Goal: Task Accomplishment & Management: Manage account settings

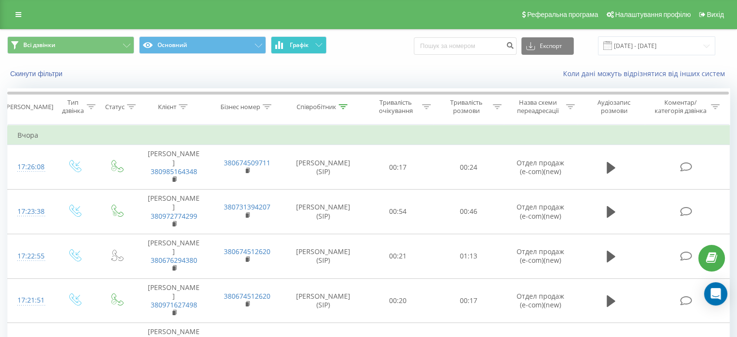
drag, startPoint x: 289, startPoint y: 41, endPoint x: 283, endPoint y: 46, distance: 7.3
click at [289, 41] on button "Графік" at bounding box center [299, 44] width 56 height 17
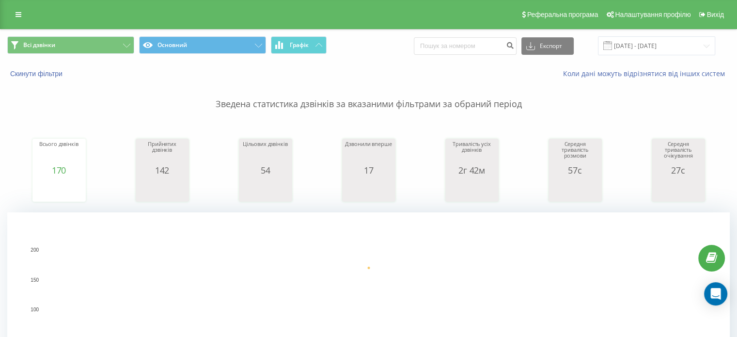
click at [698, 35] on div "Всі дзвінки Основний Графік Експорт .csv .xls .xlsx 19.09.2025 - 19.09.2025" at bounding box center [368, 46] width 736 height 32
click at [645, 45] on input "19.09.2025 - 19.09.2025" at bounding box center [656, 45] width 117 height 19
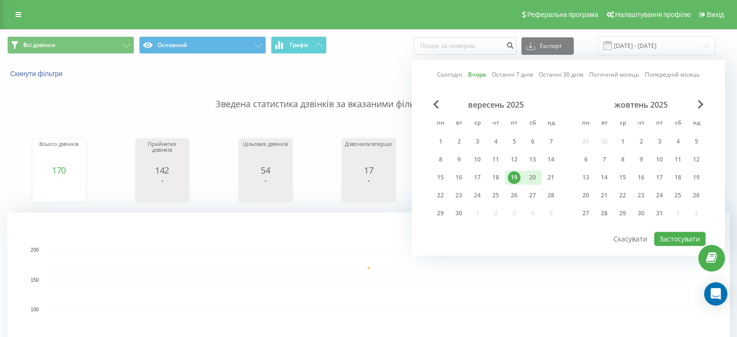
click at [526, 175] on div "20" at bounding box center [532, 177] width 13 height 13
click at [676, 236] on button "Застосувати" at bounding box center [679, 239] width 51 height 14
type input "20.09.2025 - 20.09.2025"
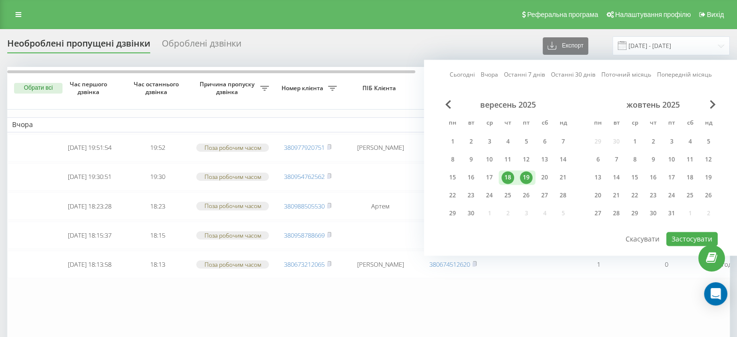
click at [526, 173] on div "19" at bounding box center [526, 177] width 13 height 13
click at [544, 178] on div "20" at bounding box center [544, 177] width 13 height 13
click at [689, 234] on button "Застосувати" at bounding box center [691, 239] width 51 height 14
type input "[DATE] - [DATE]"
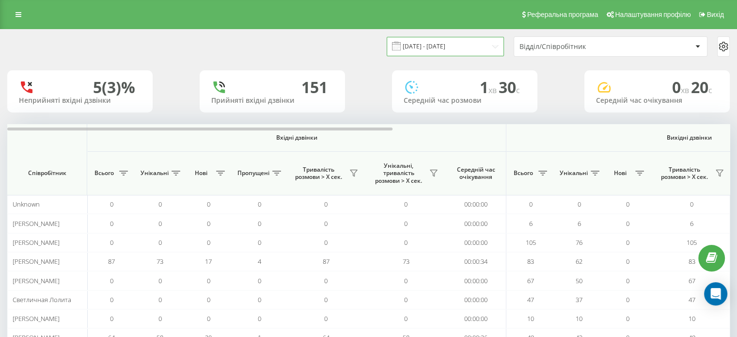
click at [456, 41] on input "19.09.2025 - 19.09.2025" at bounding box center [445, 46] width 117 height 19
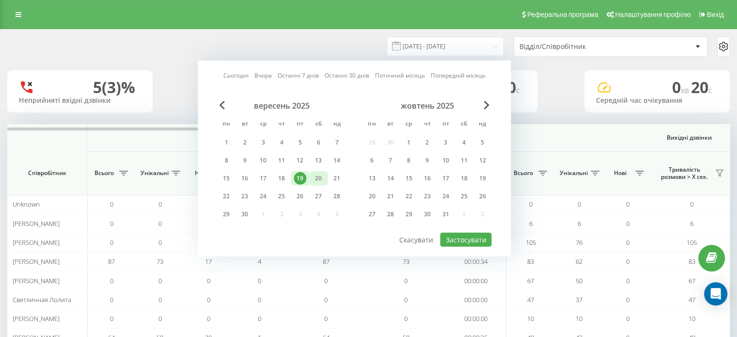
click at [314, 179] on div "20" at bounding box center [318, 178] width 13 height 13
click at [453, 234] on button "Застосувати" at bounding box center [465, 240] width 51 height 14
type input "20.09.2025 - 20.09.2025"
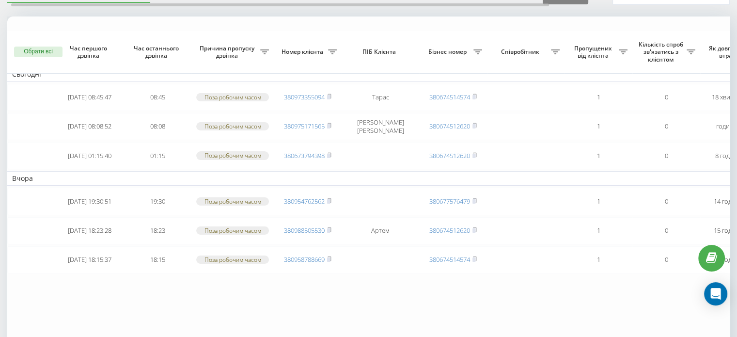
scroll to position [41, 0]
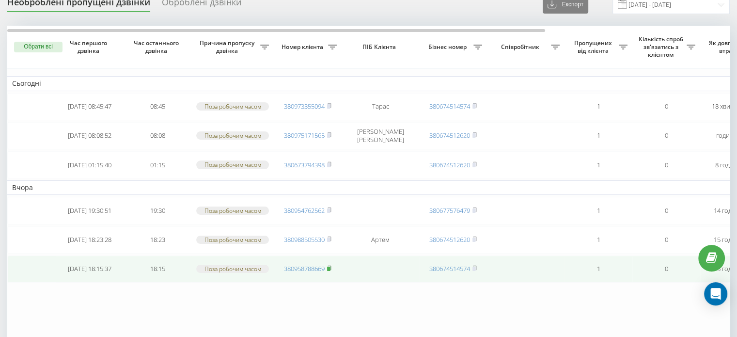
click at [329, 266] on rect at bounding box center [328, 268] width 3 height 4
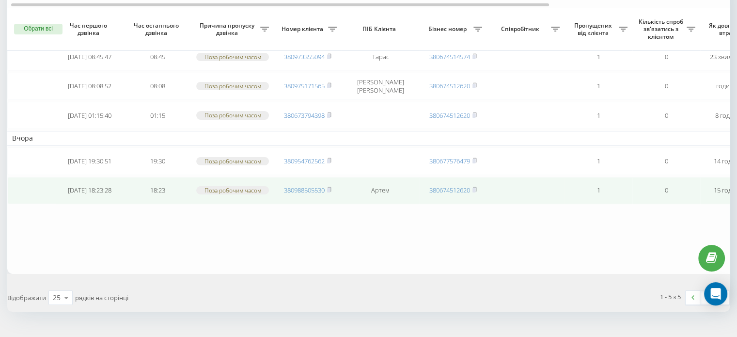
scroll to position [97, 0]
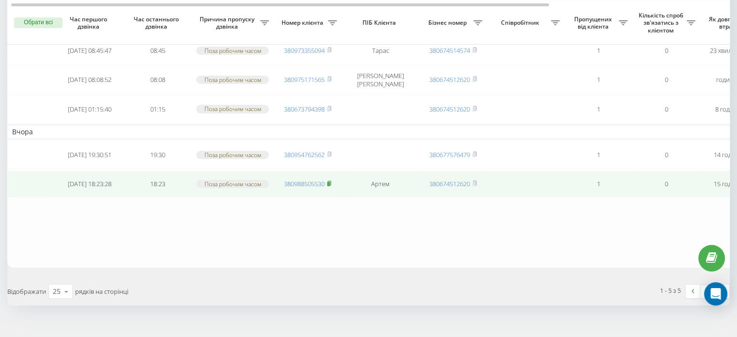
click at [331, 186] on span at bounding box center [329, 183] width 4 height 9
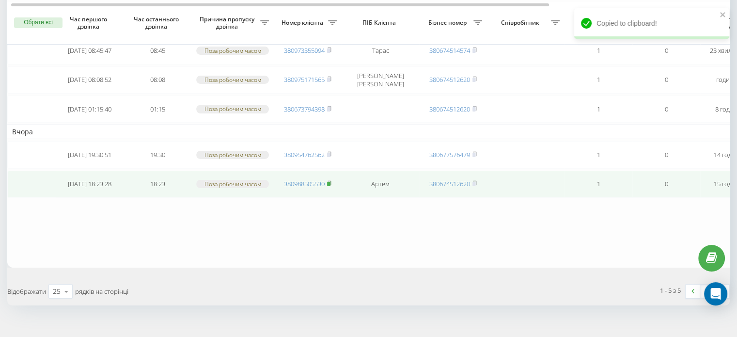
click at [328, 182] on rect at bounding box center [328, 184] width 3 height 4
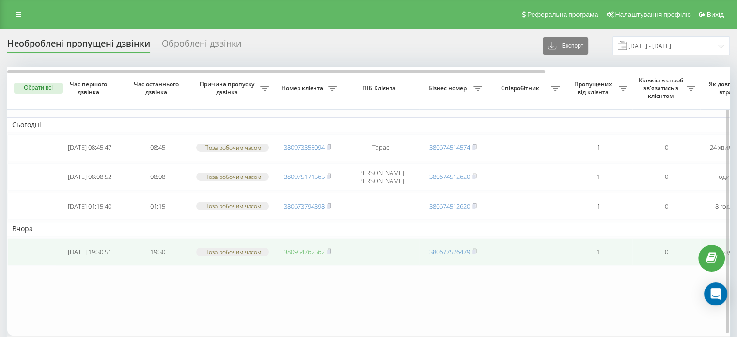
drag, startPoint x: 330, startPoint y: 252, endPoint x: 318, endPoint y: 254, distance: 12.3
click at [330, 251] on rect at bounding box center [328, 251] width 3 height 4
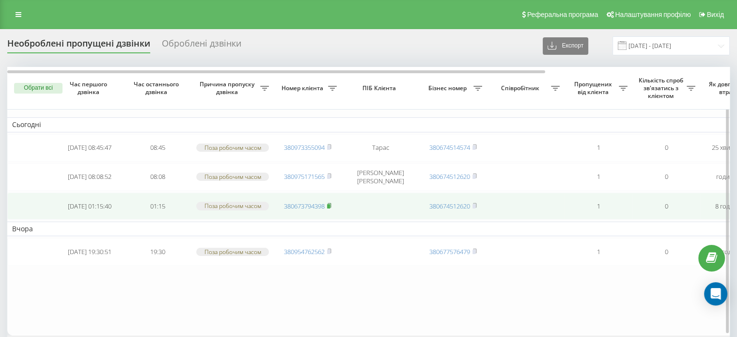
click at [331, 204] on icon at bounding box center [328, 205] width 3 height 4
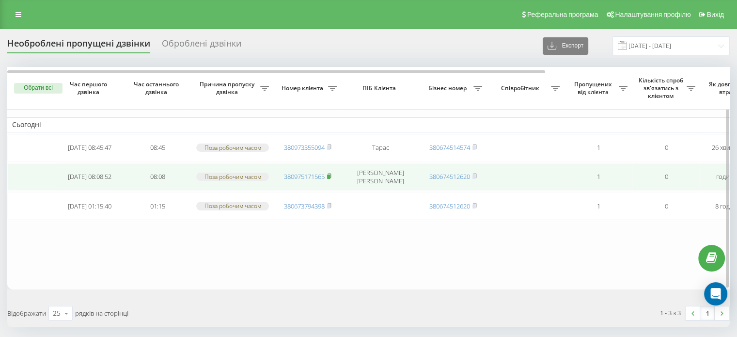
click at [330, 175] on rect at bounding box center [328, 176] width 3 height 4
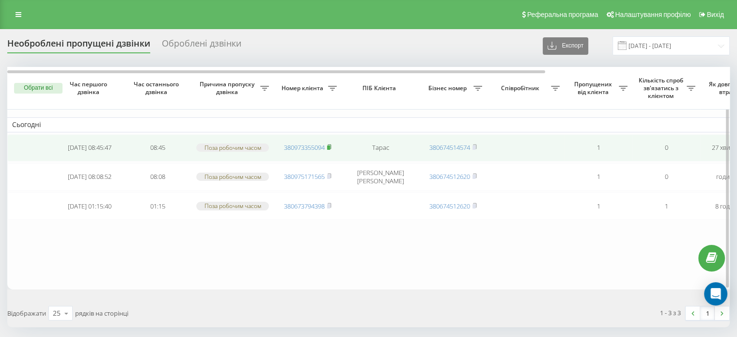
click at [330, 145] on rect at bounding box center [328, 147] width 3 height 4
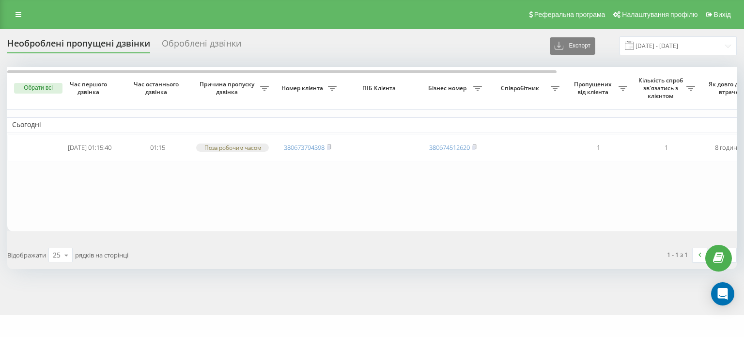
click at [35, 86] on button "Обрати всі" at bounding box center [38, 88] width 48 height 11
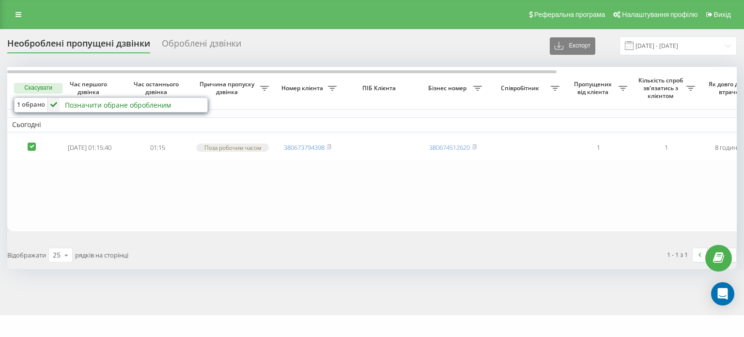
click at [91, 102] on div "Позначити обране обробленим" at bounding box center [118, 104] width 106 height 9
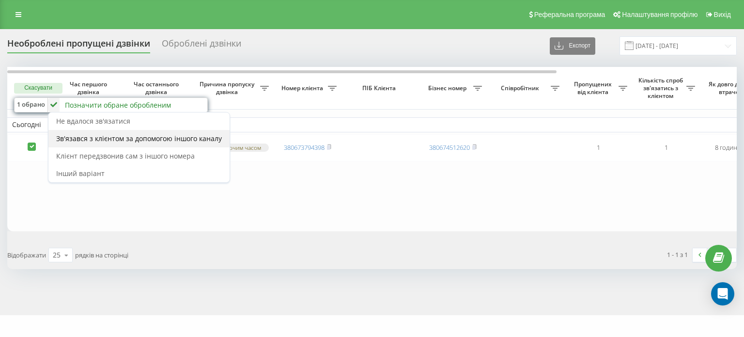
click at [100, 136] on span "Зв'язався з клієнтом за допомогою іншого каналу" at bounding box center [139, 138] width 166 height 9
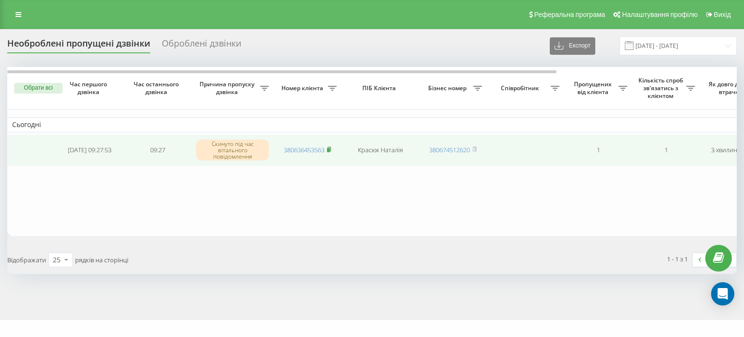
click at [330, 149] on rect at bounding box center [328, 150] width 3 height 4
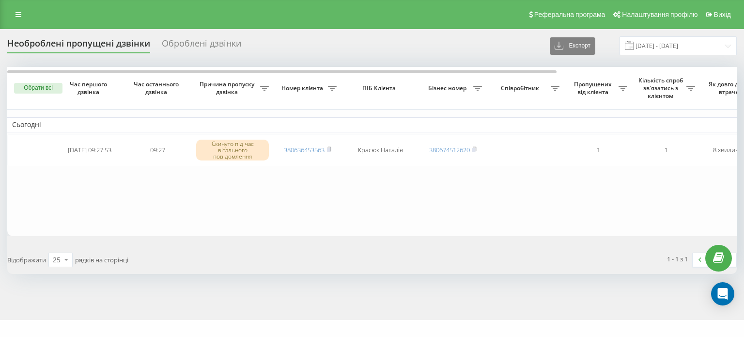
click at [47, 87] on button "Обрати всі" at bounding box center [38, 88] width 48 height 11
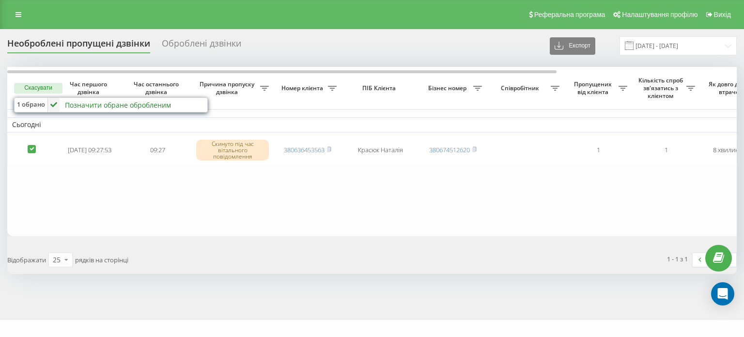
click at [96, 104] on div "Позначити обране обробленим" at bounding box center [118, 104] width 106 height 9
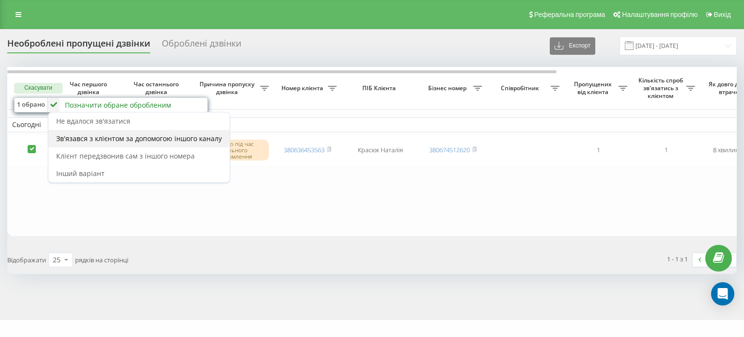
click at [114, 139] on span "Зв'язався з клієнтом за допомогою іншого каналу" at bounding box center [139, 138] width 166 height 9
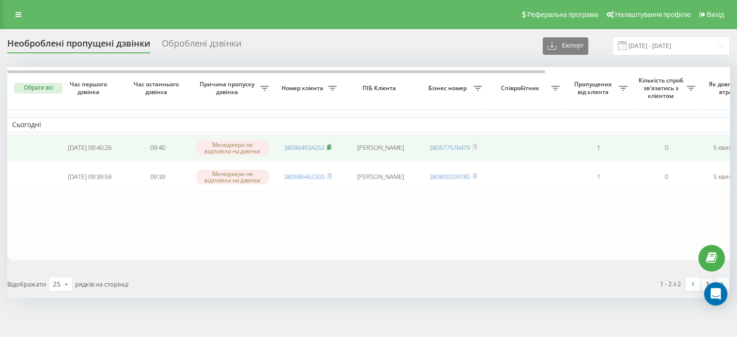
click at [329, 147] on rect at bounding box center [328, 147] width 3 height 4
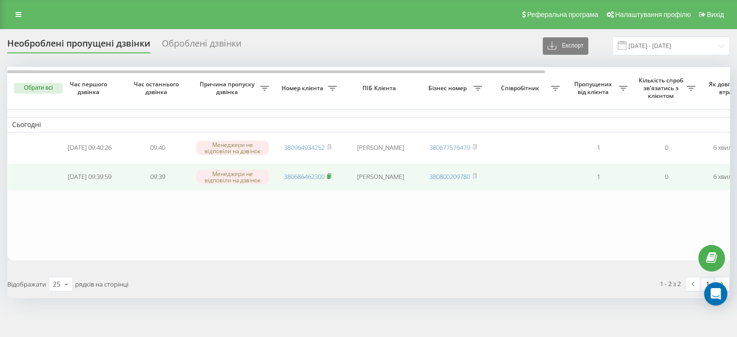
click at [330, 174] on rect at bounding box center [328, 176] width 3 height 4
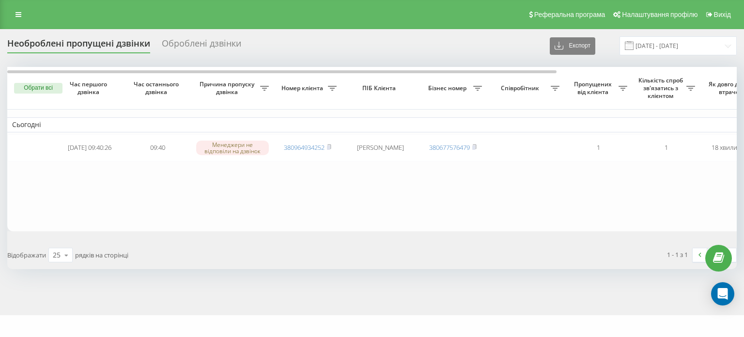
click at [49, 87] on button "Обрати всі" at bounding box center [38, 88] width 48 height 11
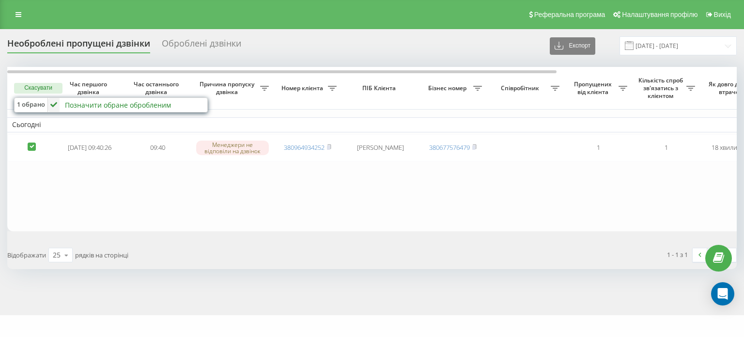
click at [79, 102] on div "Позначити обране обробленим" at bounding box center [118, 104] width 106 height 9
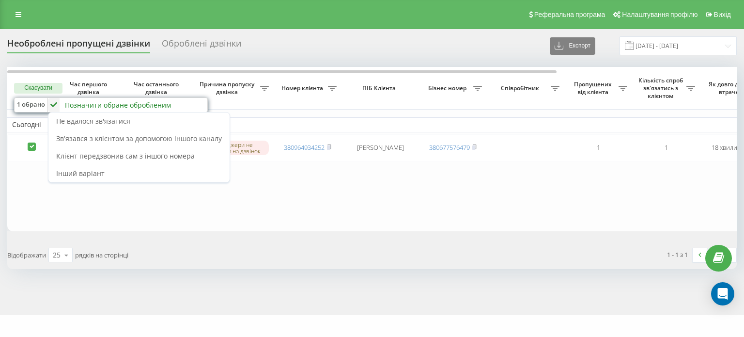
click at [100, 139] on span "Зв'язався з клієнтом за допомогою іншого каналу" at bounding box center [139, 138] width 166 height 9
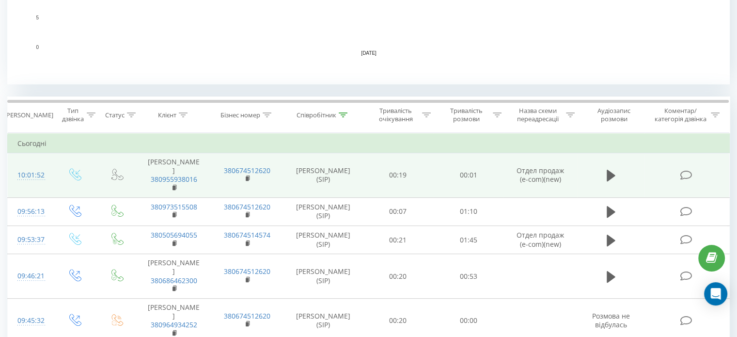
scroll to position [339, 0]
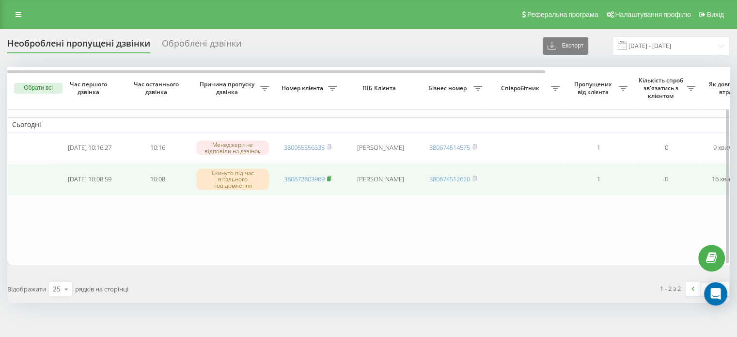
click at [329, 179] on rect at bounding box center [328, 179] width 3 height 4
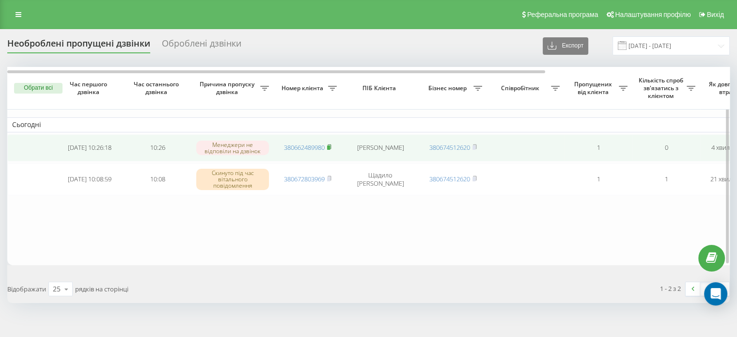
click at [331, 147] on icon at bounding box center [328, 146] width 3 height 4
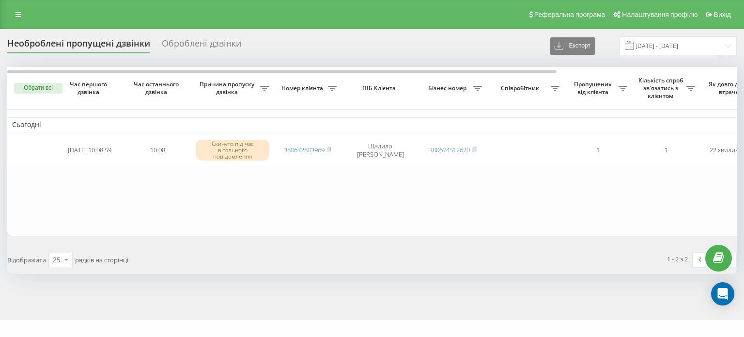
click at [45, 90] on button "Обрати всі" at bounding box center [38, 88] width 48 height 11
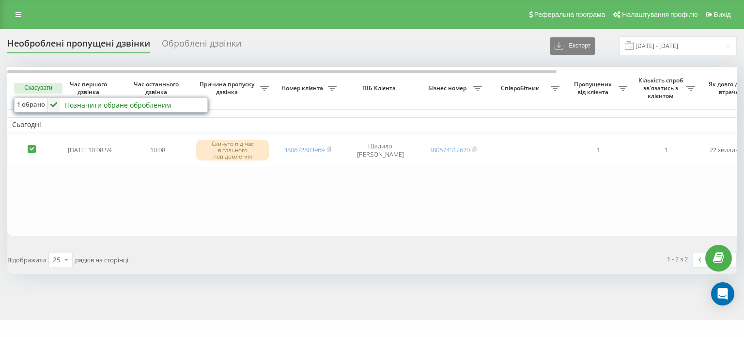
click at [76, 106] on div "Позначити обране обробленим" at bounding box center [118, 104] width 106 height 9
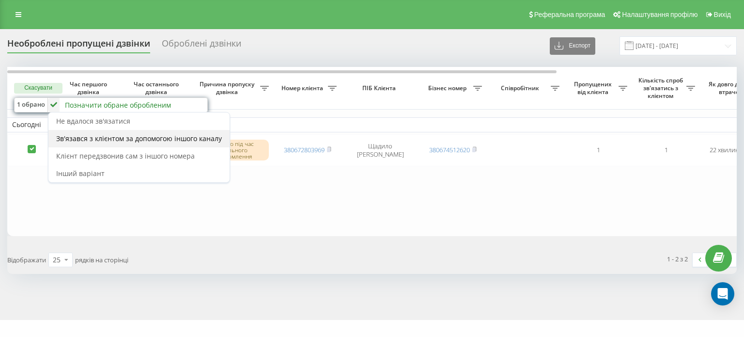
click at [109, 141] on span "Зв'язався з клієнтом за допомогою іншого каналу" at bounding box center [139, 138] width 166 height 9
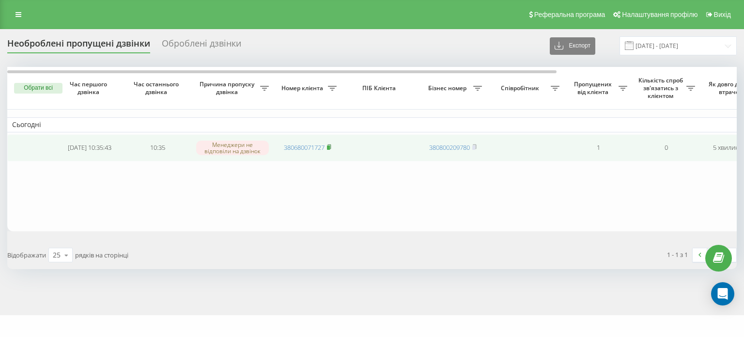
click at [328, 148] on rect at bounding box center [328, 147] width 3 height 4
click at [329, 145] on rect at bounding box center [328, 147] width 3 height 4
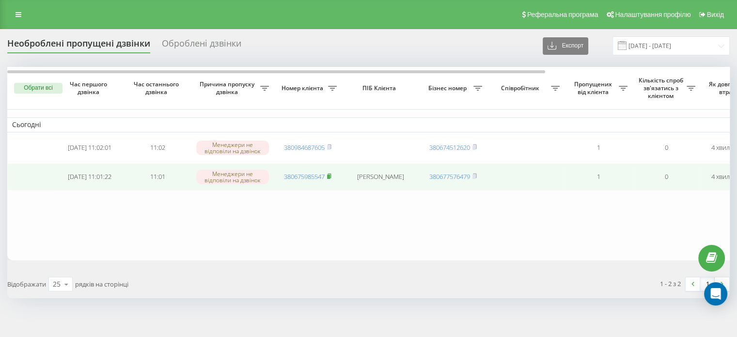
click at [331, 173] on icon at bounding box center [328, 175] width 3 height 4
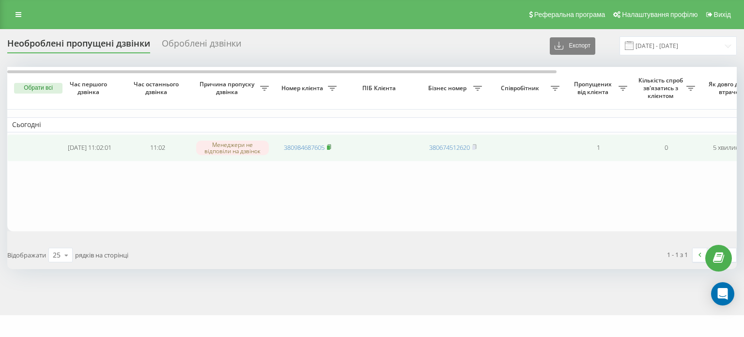
click at [329, 147] on rect at bounding box center [328, 147] width 3 height 4
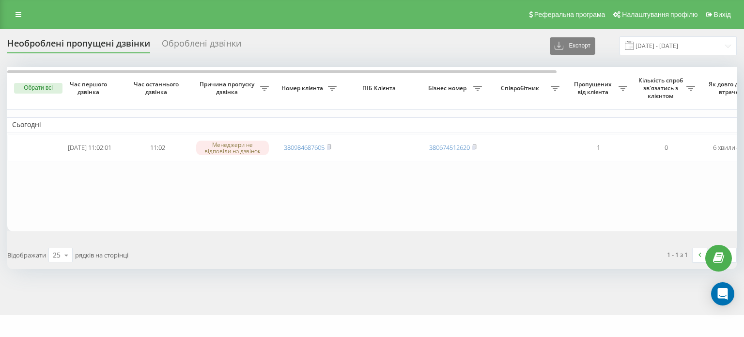
click at [45, 85] on button "Обрати всі" at bounding box center [38, 88] width 48 height 11
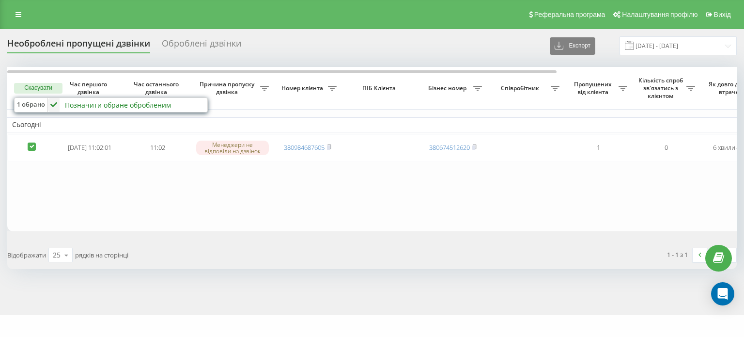
click at [78, 107] on div "Позначити обране обробленим" at bounding box center [118, 104] width 106 height 9
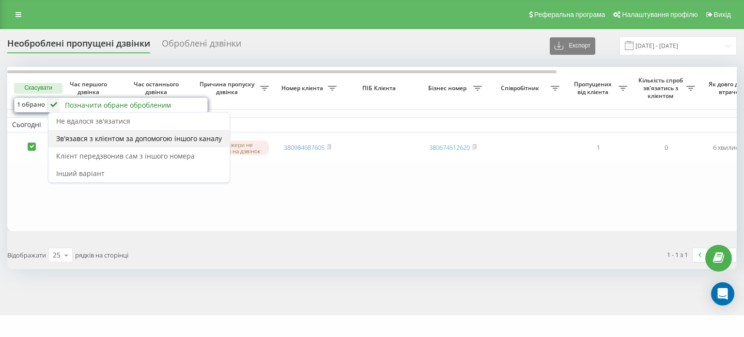
click at [99, 141] on span "Зв'язався з клієнтом за допомогою іншого каналу" at bounding box center [139, 138] width 166 height 9
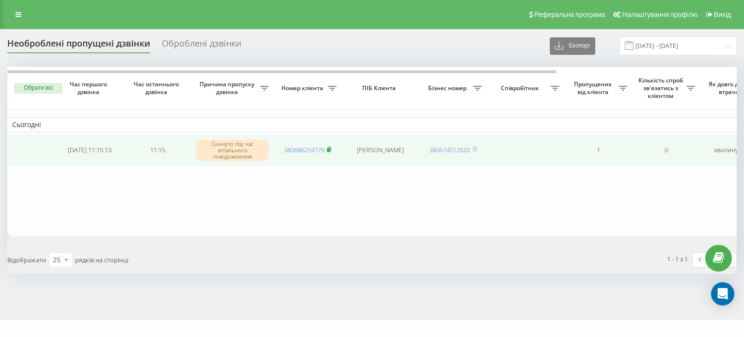
click at [330, 148] on rect at bounding box center [328, 150] width 3 height 4
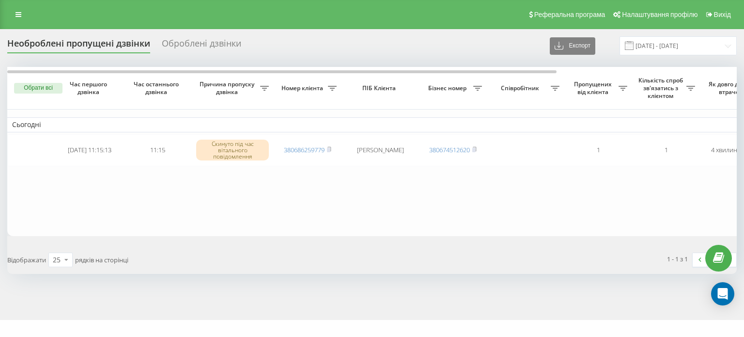
click at [50, 89] on button "Обрати всі" at bounding box center [38, 88] width 48 height 11
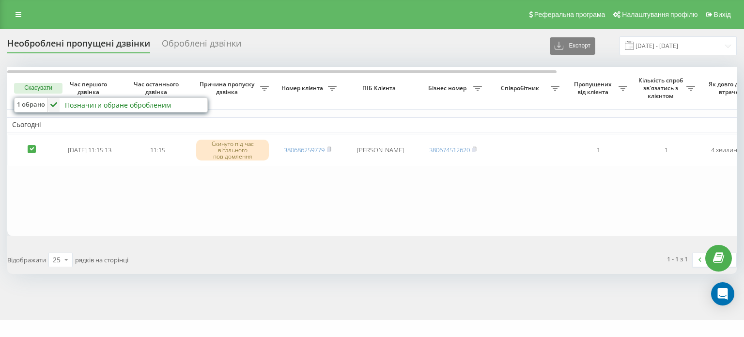
click at [95, 104] on div "Позначити обране обробленим" at bounding box center [118, 104] width 106 height 9
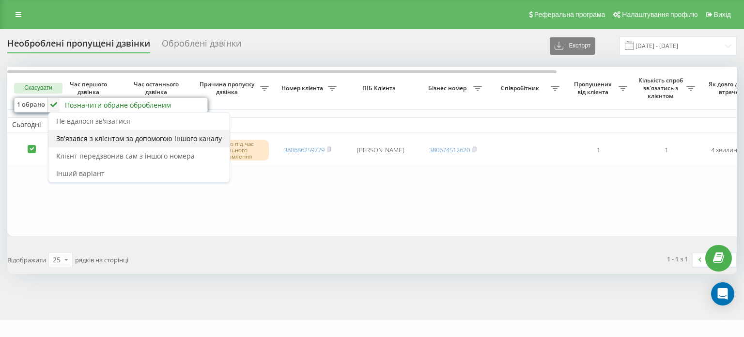
click at [116, 131] on div "Зв'язався з клієнтом за допомогою іншого каналу" at bounding box center [138, 138] width 181 height 17
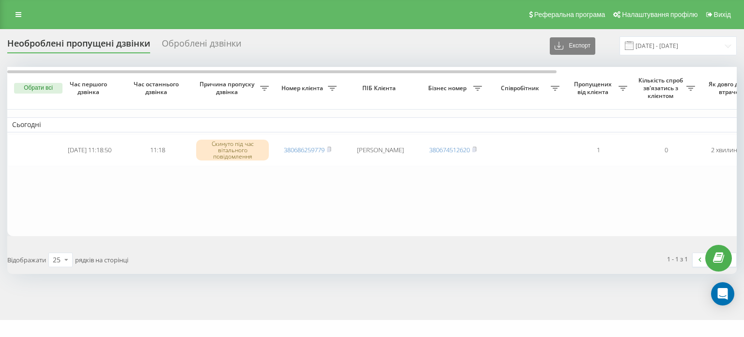
click at [38, 90] on button "Обрати всі" at bounding box center [38, 88] width 48 height 11
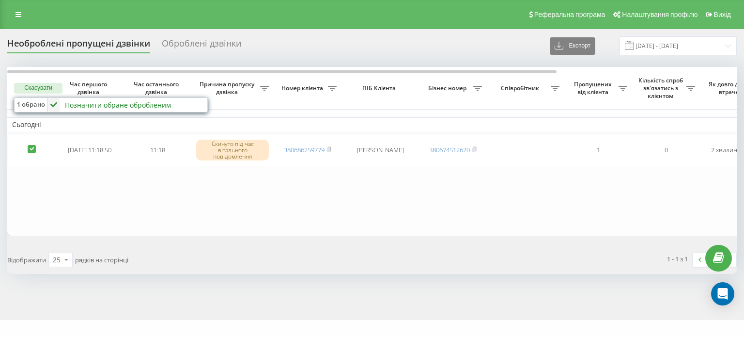
click at [105, 103] on div "Позначити обране обробленим" at bounding box center [118, 104] width 106 height 9
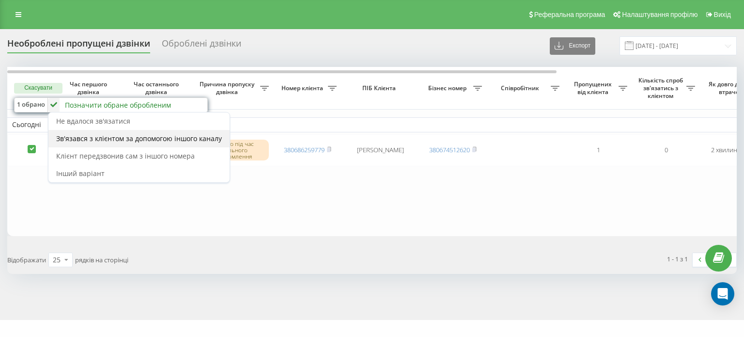
click at [114, 132] on div "Зв'язався з клієнтом за допомогою іншого каналу" at bounding box center [138, 138] width 181 height 17
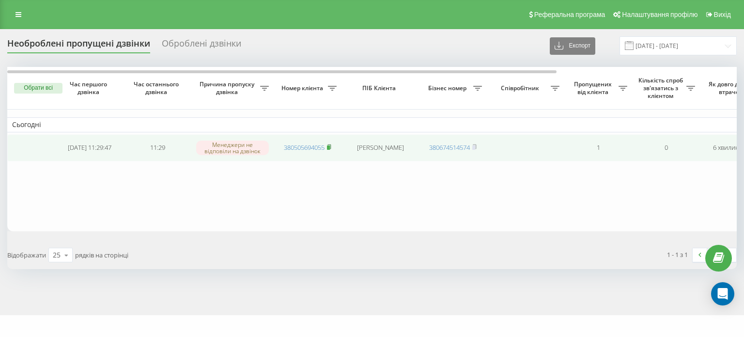
click at [329, 145] on rect at bounding box center [328, 147] width 3 height 4
click at [329, 147] on rect at bounding box center [328, 147] width 3 height 4
click at [329, 148] on rect at bounding box center [328, 147] width 3 height 4
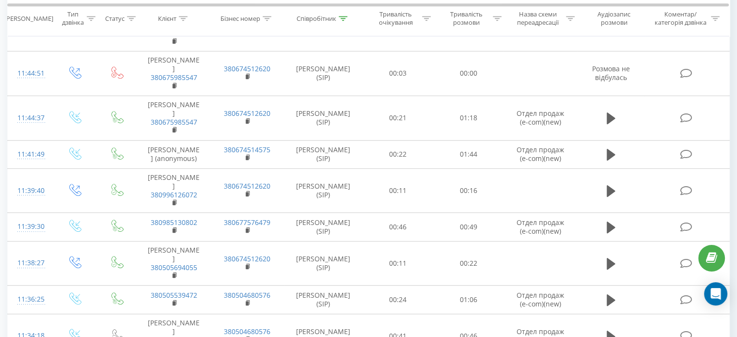
scroll to position [388, 0]
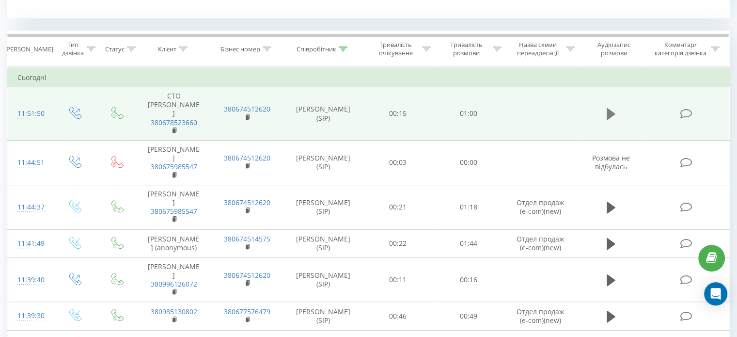
click at [615, 114] on button at bounding box center [611, 114] width 15 height 15
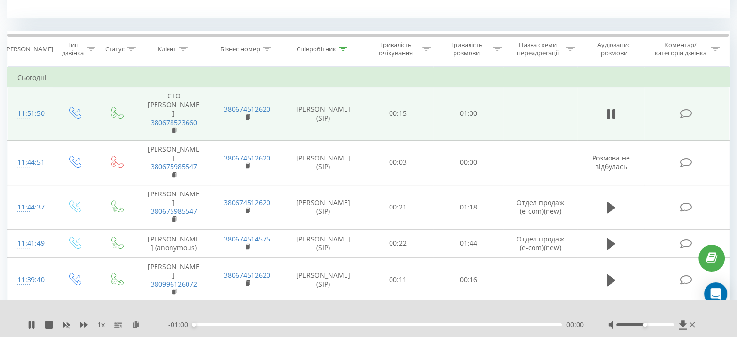
click at [206, 325] on div "00:00" at bounding box center [377, 324] width 369 height 3
click at [213, 325] on div "00:02" at bounding box center [377, 324] width 369 height 3
click at [218, 325] on div "00:04" at bounding box center [377, 324] width 369 height 3
click at [225, 325] on div "00:05" at bounding box center [377, 324] width 369 height 3
click at [257, 324] on div "00:09" at bounding box center [377, 324] width 369 height 3
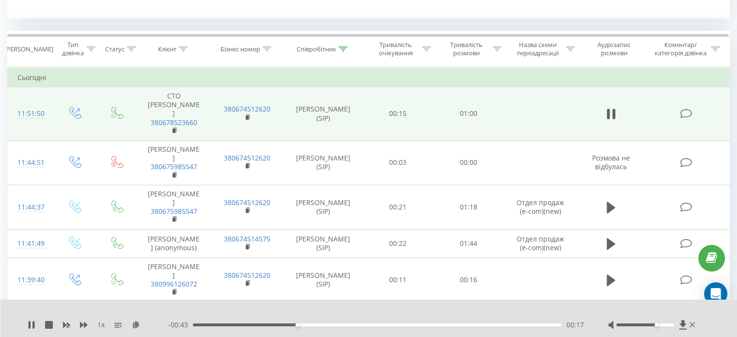
drag, startPoint x: 647, startPoint y: 325, endPoint x: 655, endPoint y: 326, distance: 8.4
click at [655, 326] on div at bounding box center [652, 325] width 89 height 10
click at [32, 322] on icon at bounding box center [32, 325] width 8 height 8
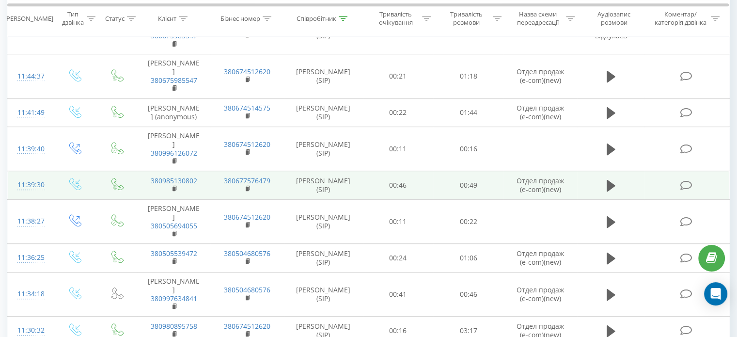
scroll to position [533, 0]
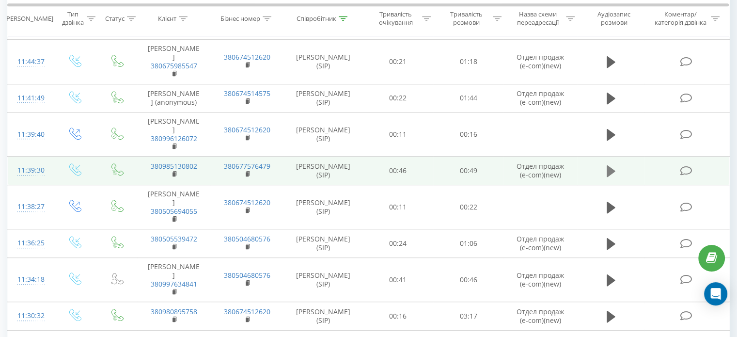
click at [608, 165] on icon at bounding box center [610, 171] width 9 height 12
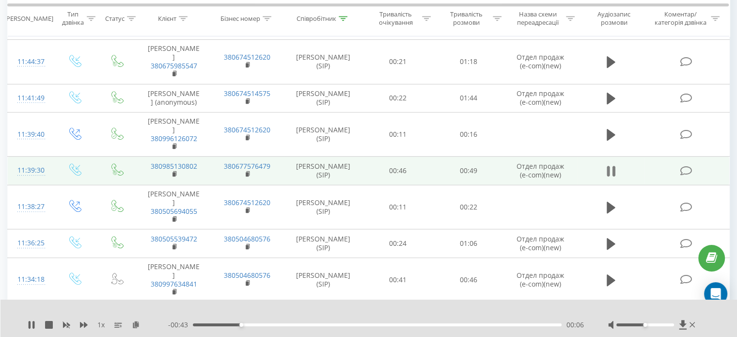
click at [610, 164] on icon at bounding box center [610, 171] width 9 height 14
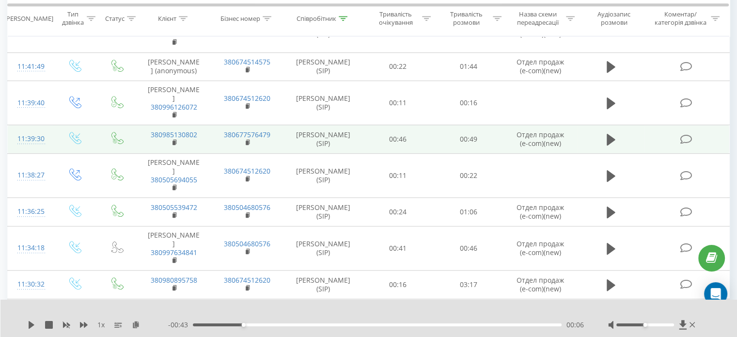
scroll to position [581, 0]
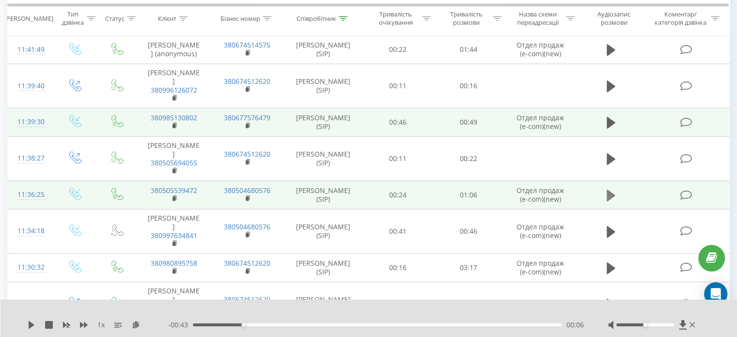
click at [612, 189] on icon at bounding box center [610, 195] width 9 height 12
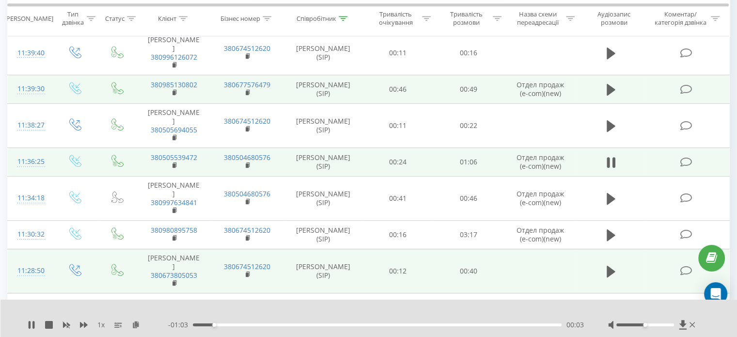
scroll to position [630, 0]
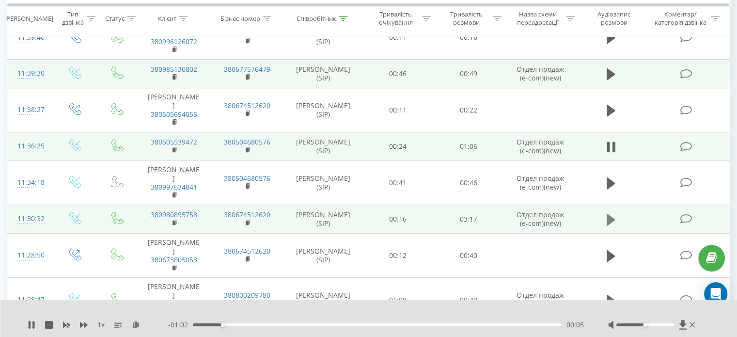
click at [608, 214] on icon at bounding box center [610, 220] width 9 height 12
click at [133, 324] on icon at bounding box center [136, 324] width 8 height 7
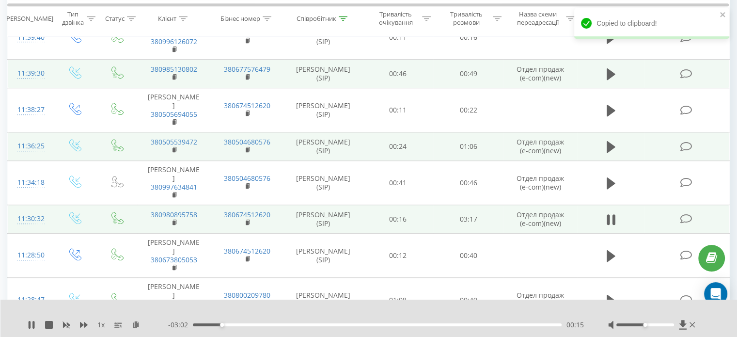
click at [455, 325] on div "00:15" at bounding box center [377, 324] width 369 height 3
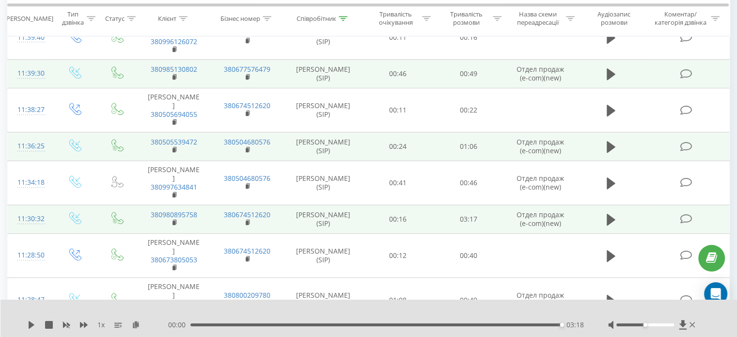
click at [266, 323] on div "00:00 03:18 03:18" at bounding box center [376, 325] width 416 height 10
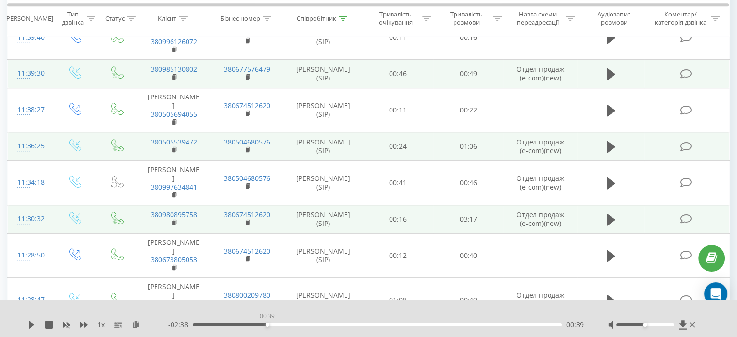
click at [267, 325] on div "00:39" at bounding box center [377, 324] width 369 height 3
click at [30, 322] on icon at bounding box center [32, 325] width 6 height 8
click at [29, 326] on icon at bounding box center [30, 325] width 2 height 8
click at [29, 325] on icon at bounding box center [32, 325] width 6 height 8
click at [31, 324] on icon at bounding box center [32, 325] width 8 height 8
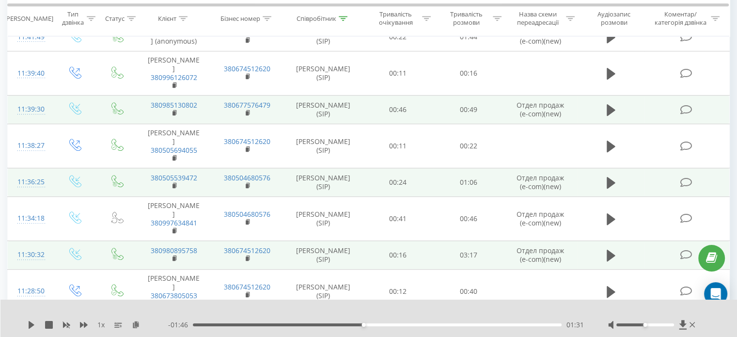
scroll to position [581, 0]
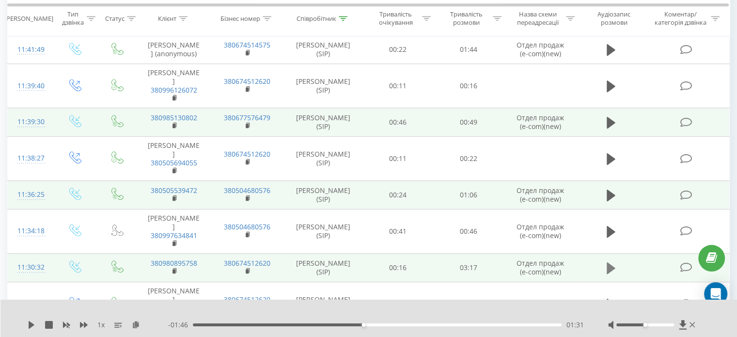
click at [608, 262] on icon at bounding box center [610, 268] width 9 height 12
click at [612, 261] on icon at bounding box center [610, 268] width 9 height 14
click at [612, 262] on icon at bounding box center [610, 268] width 9 height 12
click at [608, 263] on icon at bounding box center [607, 268] width 3 height 11
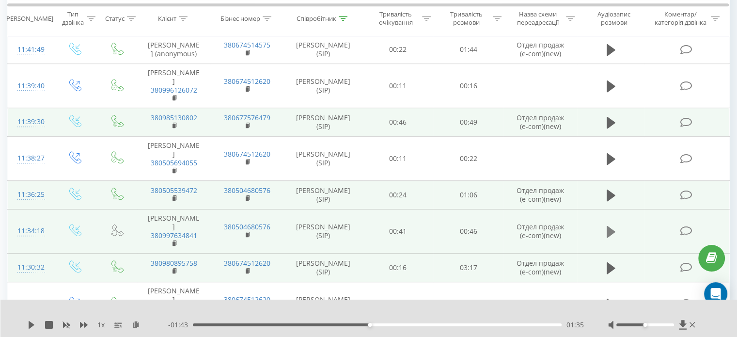
click at [604, 224] on button at bounding box center [611, 231] width 15 height 15
click at [314, 323] on div "00:04" at bounding box center [377, 324] width 369 height 3
click at [384, 323] on div "00:17" at bounding box center [377, 324] width 369 height 3
click at [31, 323] on icon at bounding box center [32, 325] width 8 height 8
click at [607, 189] on icon at bounding box center [610, 195] width 9 height 12
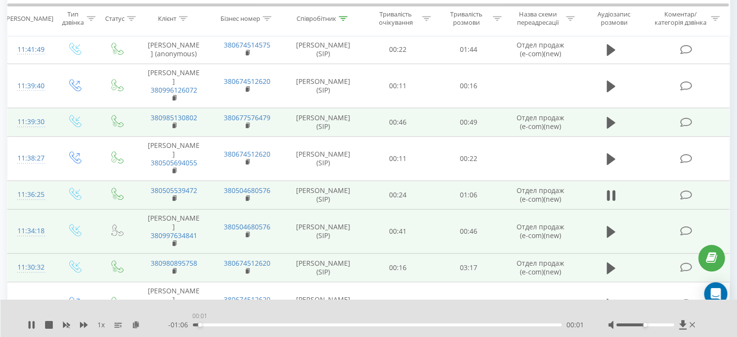
click at [200, 324] on div "00:01" at bounding box center [377, 324] width 369 height 3
click at [267, 324] on div "00:07" at bounding box center [377, 324] width 369 height 3
click at [293, 328] on div "- 00:53 00:13 00:13" at bounding box center [376, 325] width 416 height 10
click at [298, 325] on div "00:19" at bounding box center [377, 324] width 369 height 3
click at [608, 262] on icon at bounding box center [610, 268] width 9 height 12
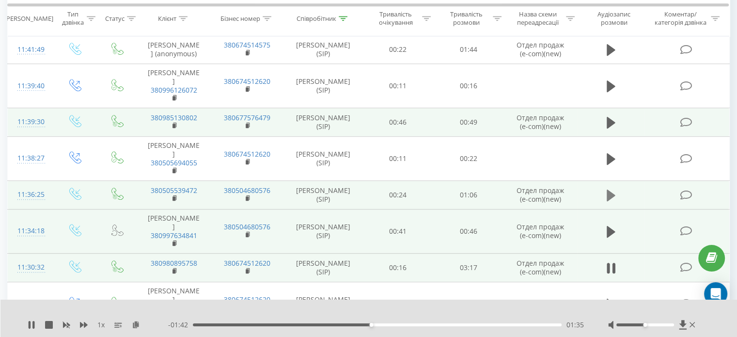
click at [608, 189] on icon at bounding box center [610, 195] width 9 height 12
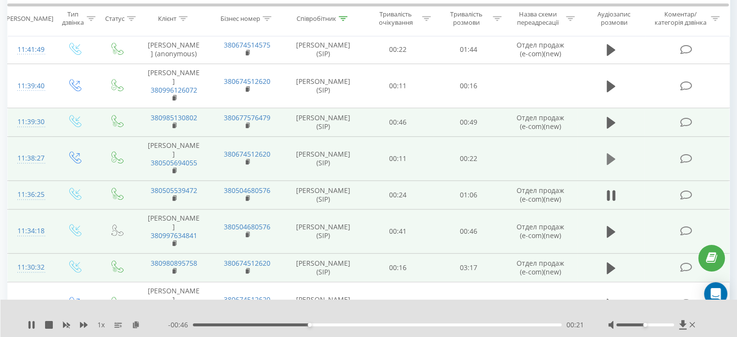
click at [607, 153] on icon at bounding box center [610, 159] width 9 height 12
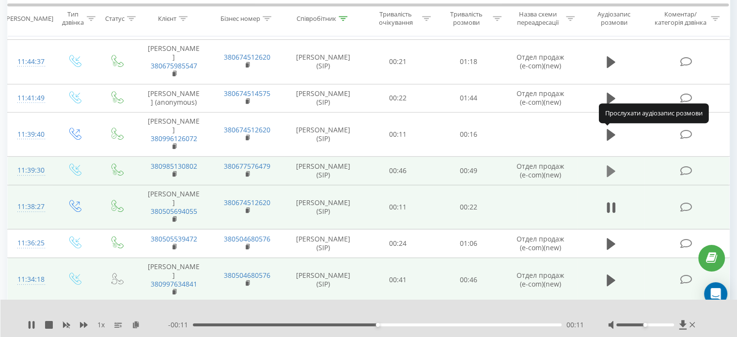
click at [610, 165] on icon at bounding box center [610, 171] width 9 height 12
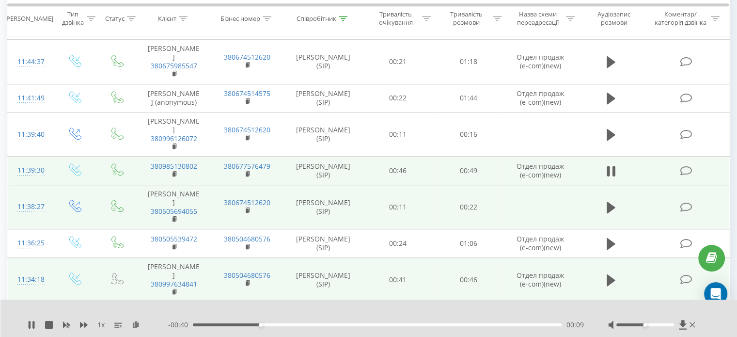
click at [328, 325] on div "00:09" at bounding box center [377, 324] width 369 height 3
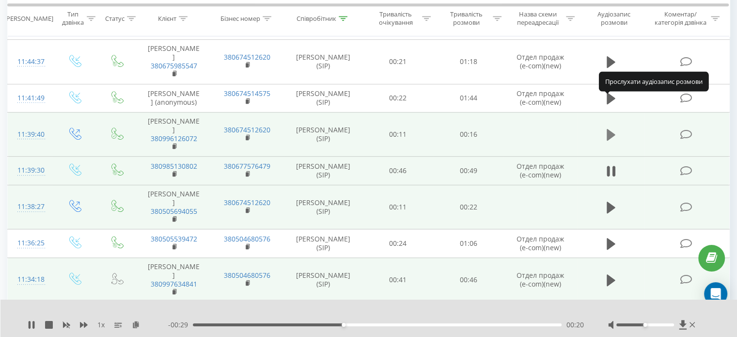
click at [611, 128] on icon at bounding box center [610, 135] width 9 height 14
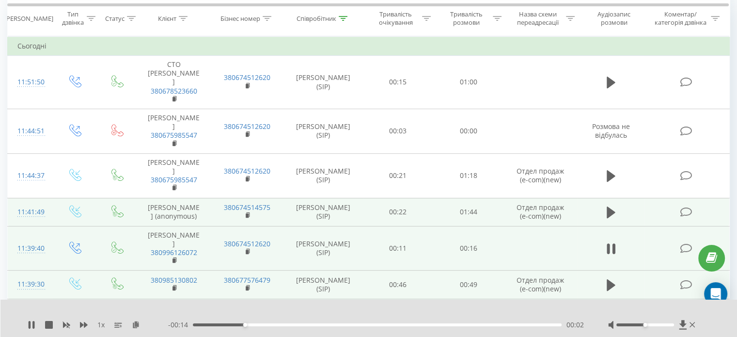
scroll to position [436, 0]
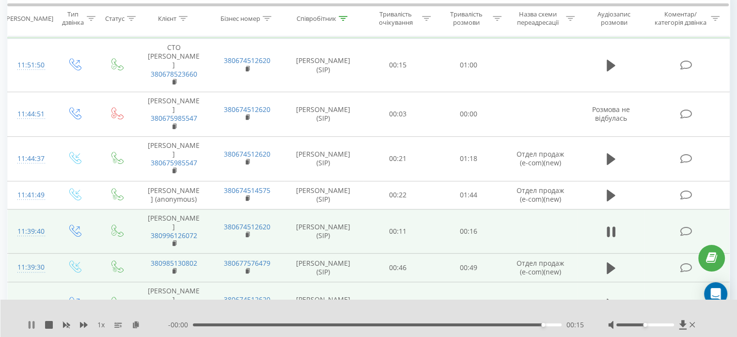
click at [29, 324] on icon at bounding box center [30, 325] width 2 height 8
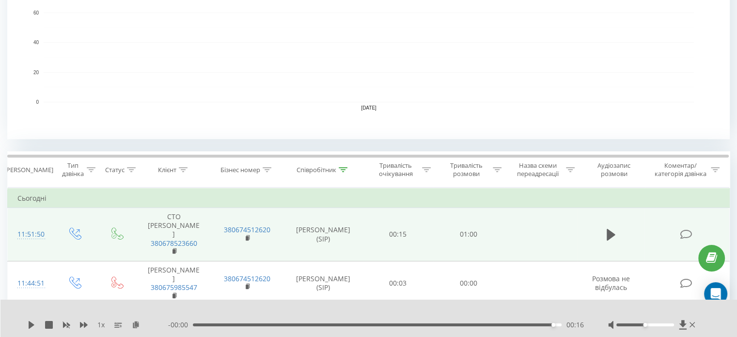
scroll to position [339, 0]
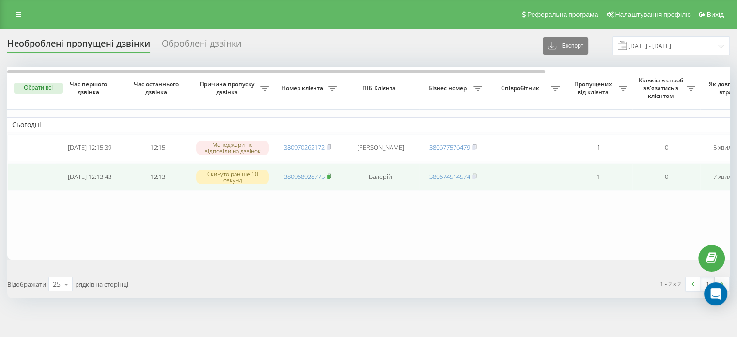
click at [330, 176] on rect at bounding box center [328, 176] width 3 height 4
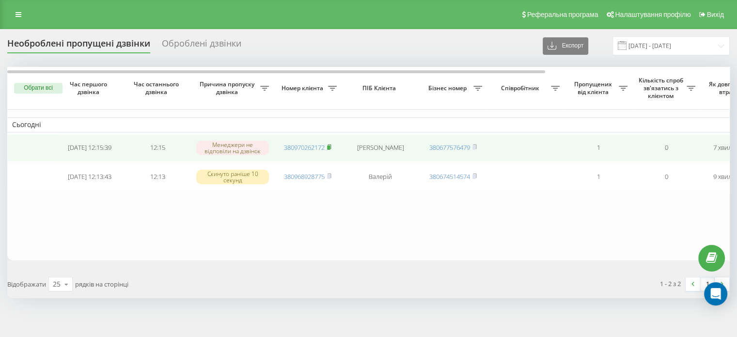
click at [330, 147] on rect at bounding box center [328, 147] width 3 height 4
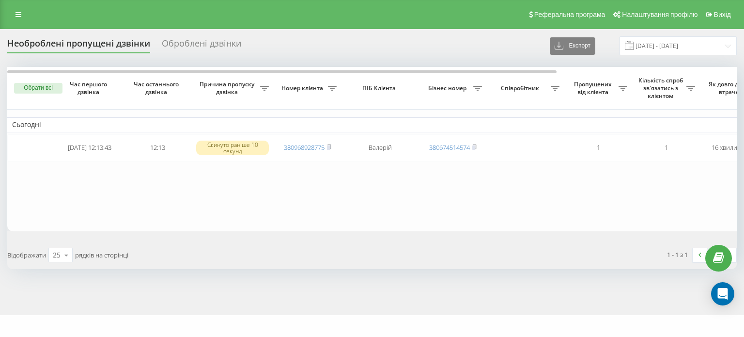
click at [42, 88] on button "Обрати всі" at bounding box center [38, 88] width 48 height 11
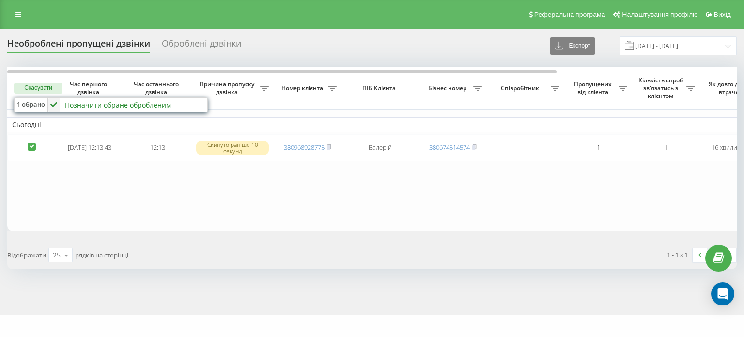
click at [94, 106] on div "Позначити обране обробленим" at bounding box center [118, 104] width 106 height 9
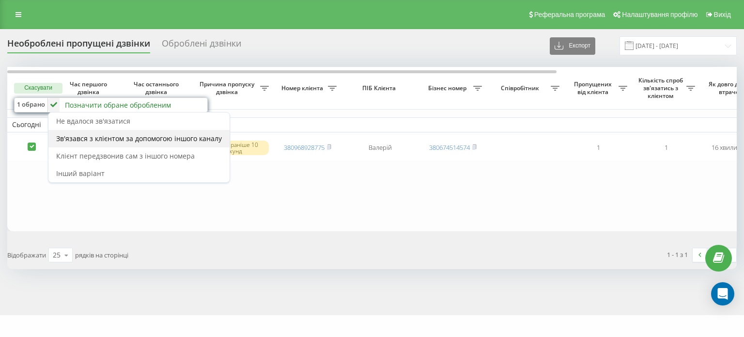
click at [119, 134] on span "Зв'язався з клієнтом за допомогою іншого каналу" at bounding box center [139, 138] width 166 height 9
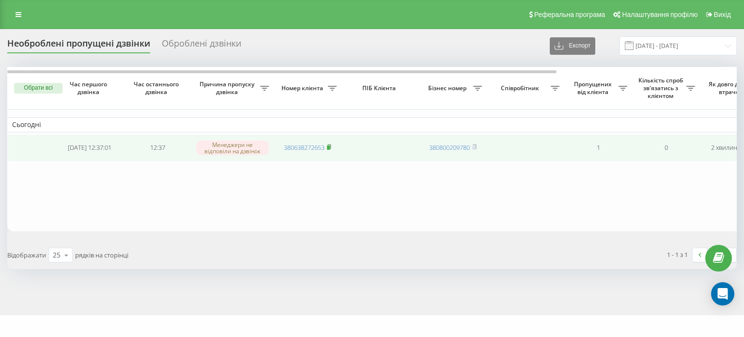
click at [330, 147] on rect at bounding box center [328, 147] width 3 height 4
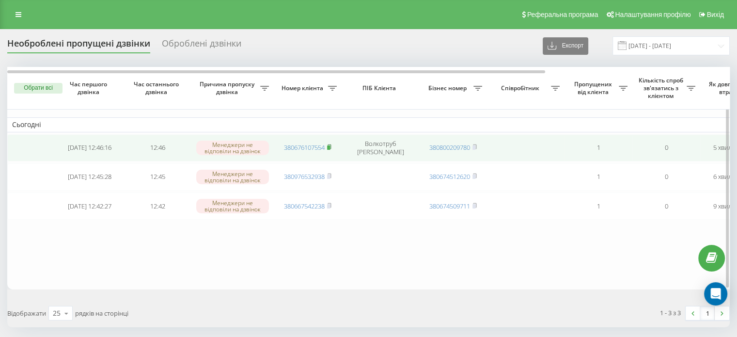
click at [330, 148] on rect at bounding box center [328, 147] width 3 height 4
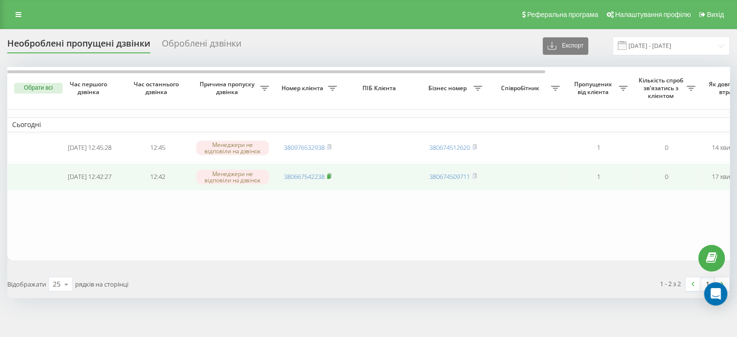
click at [330, 173] on icon at bounding box center [329, 176] width 4 height 6
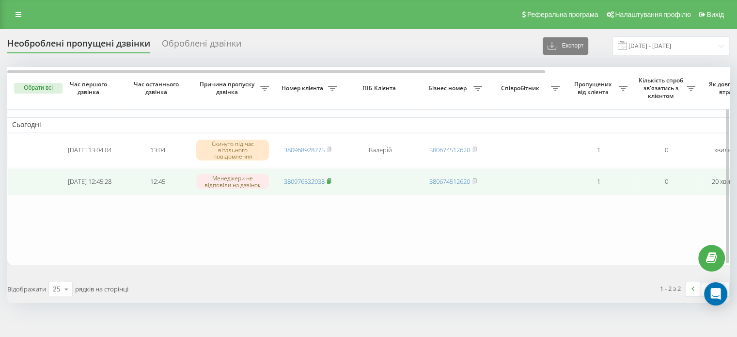
click at [331, 179] on icon at bounding box center [329, 181] width 4 height 6
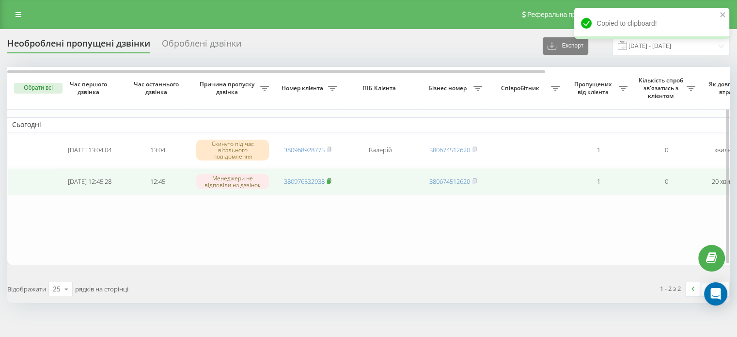
click at [330, 181] on rect at bounding box center [328, 181] width 3 height 4
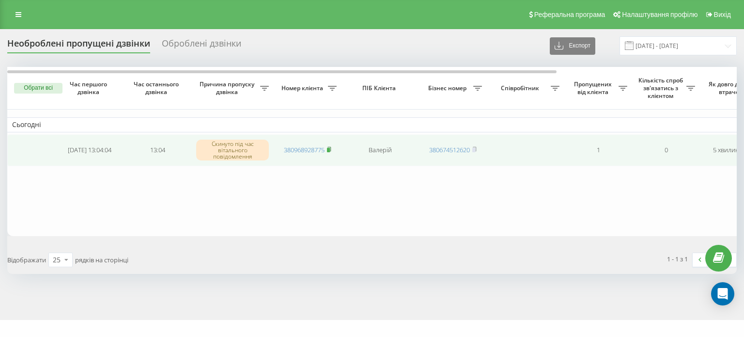
click at [331, 150] on icon at bounding box center [329, 149] width 4 height 6
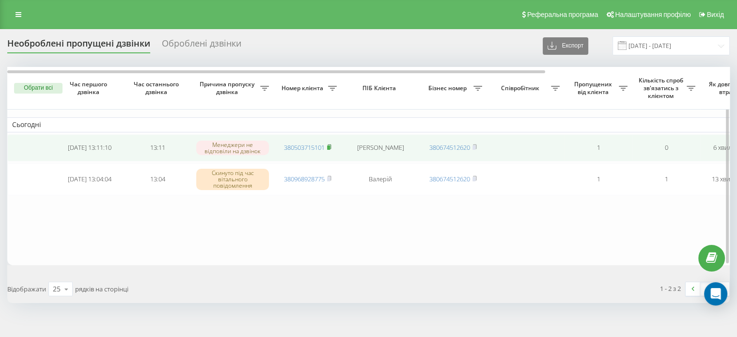
click at [328, 146] on rect at bounding box center [328, 147] width 3 height 4
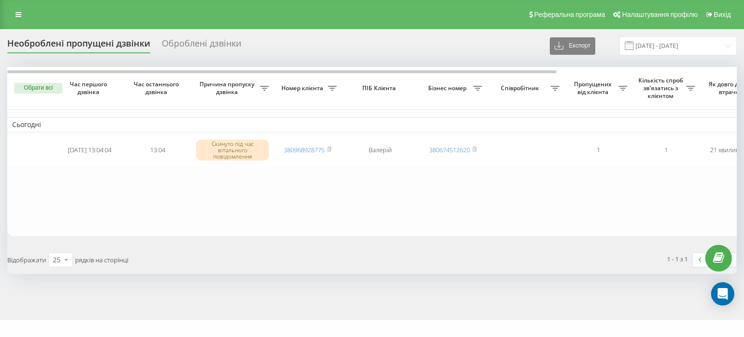
click at [44, 87] on button "Обрати всі" at bounding box center [38, 88] width 48 height 11
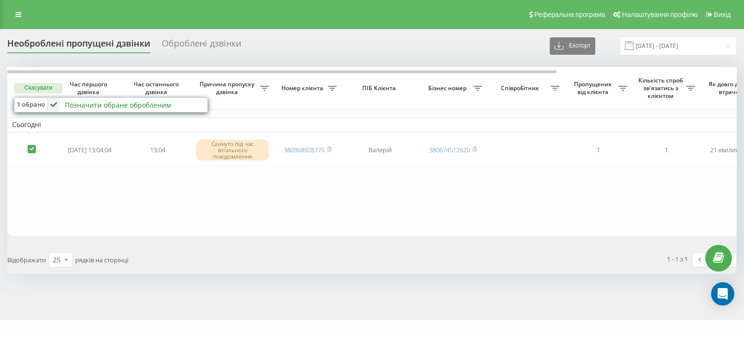
click at [79, 104] on div "Позначити обране обробленим" at bounding box center [118, 104] width 106 height 9
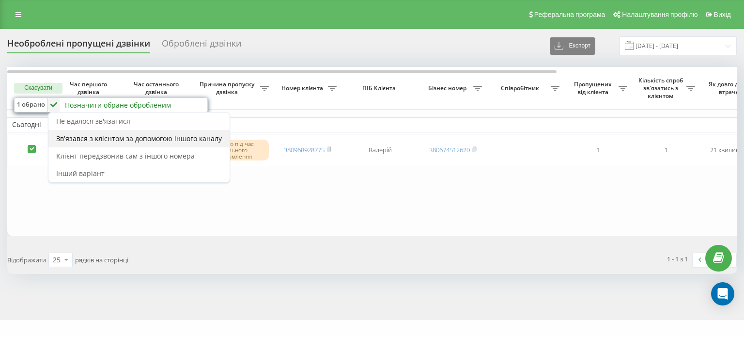
click at [124, 136] on span "Зв'язався з клієнтом за допомогою іншого каналу" at bounding box center [139, 138] width 166 height 9
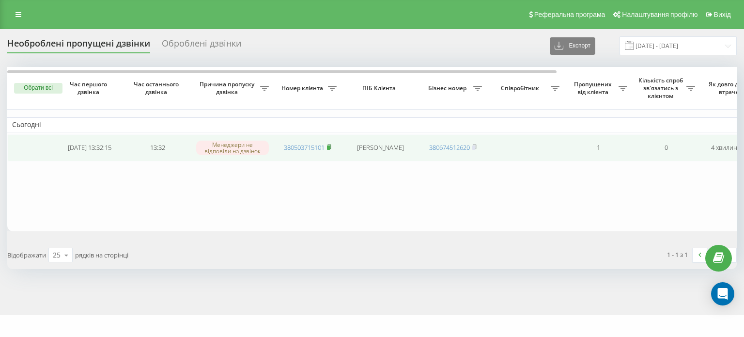
click at [329, 147] on rect at bounding box center [328, 147] width 3 height 4
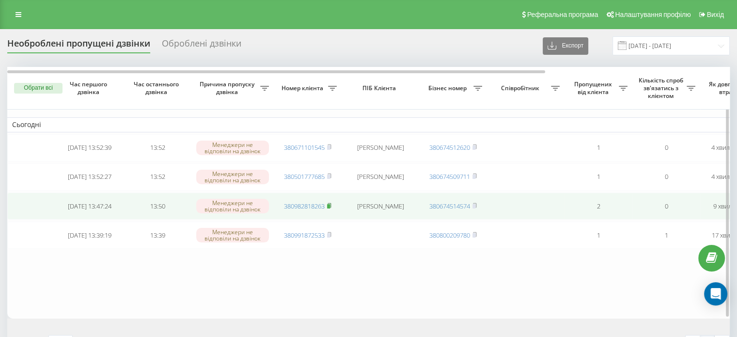
click at [330, 204] on rect at bounding box center [328, 206] width 3 height 4
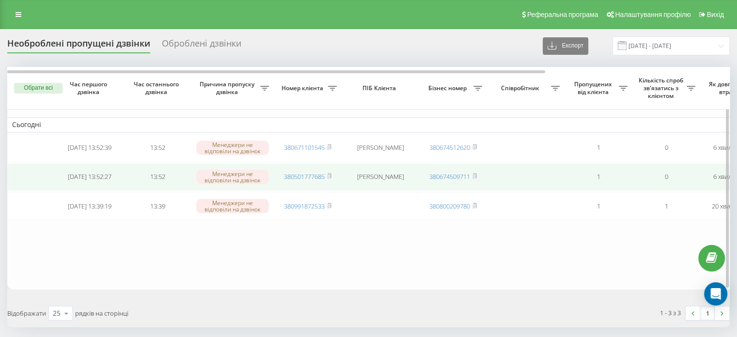
click at [327, 175] on span "380501777685" at bounding box center [307, 176] width 47 height 9
click at [330, 177] on rect at bounding box center [328, 176] width 3 height 4
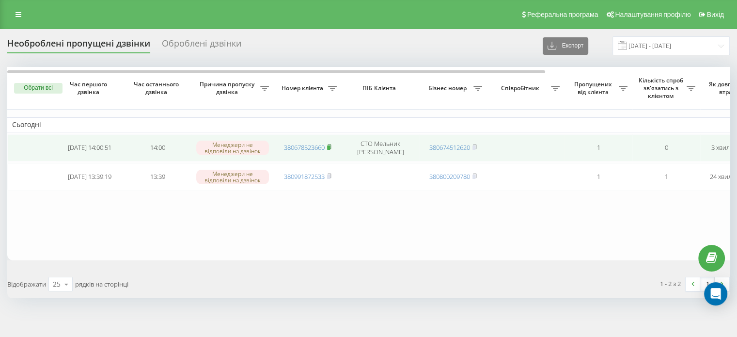
click at [329, 149] on span at bounding box center [329, 147] width 4 height 9
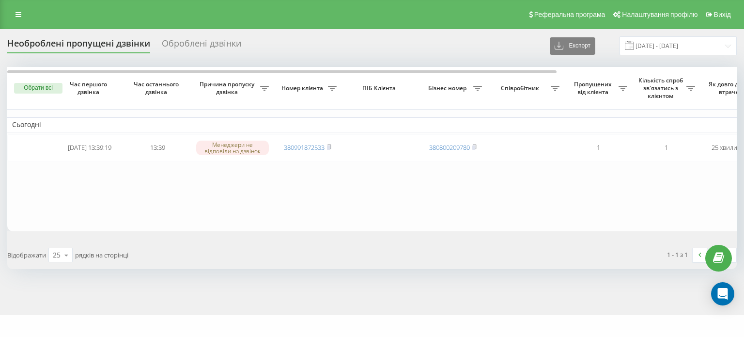
click at [40, 87] on button "Обрати всі" at bounding box center [38, 88] width 48 height 11
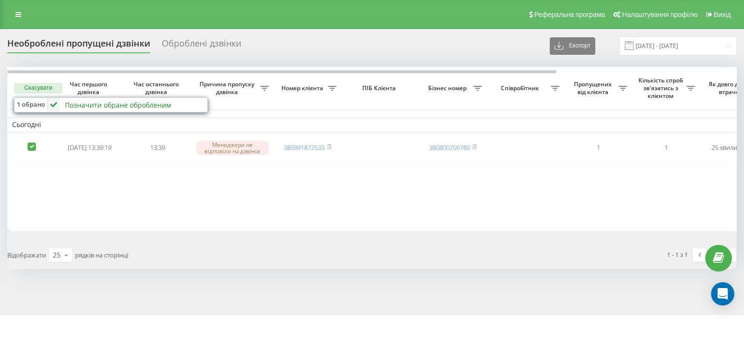
click at [85, 103] on div "Позначити обране обробленим" at bounding box center [118, 104] width 106 height 9
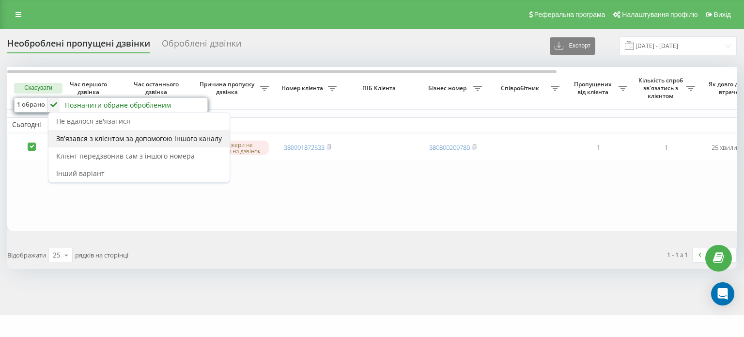
click at [109, 138] on span "Зв'язався з клієнтом за допомогою іншого каналу" at bounding box center [139, 138] width 166 height 9
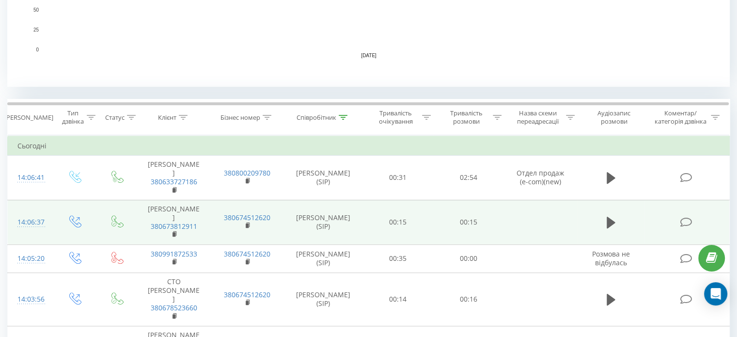
scroll to position [379, 0]
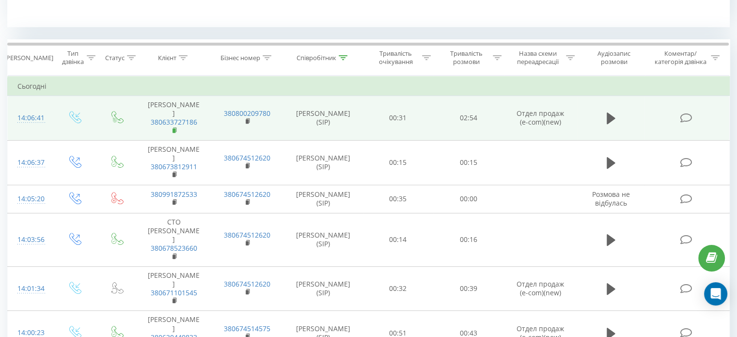
click at [174, 133] on rect at bounding box center [173, 130] width 3 height 4
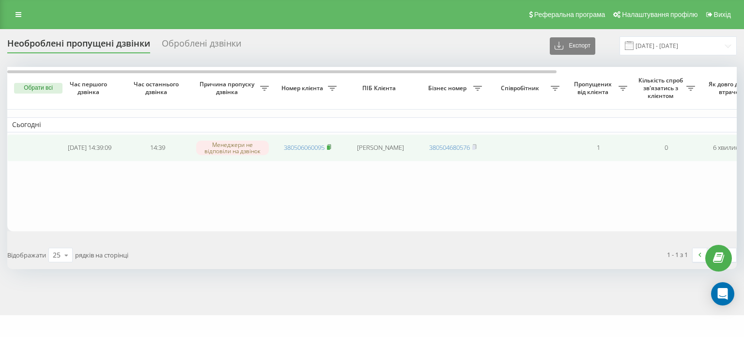
click at [330, 147] on rect at bounding box center [328, 147] width 3 height 4
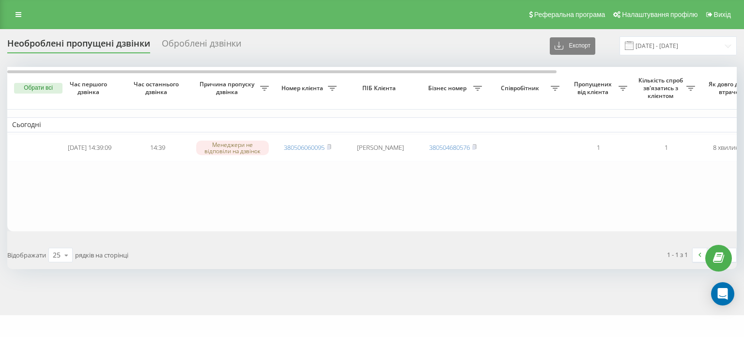
click at [41, 85] on button "Обрати всі" at bounding box center [38, 88] width 48 height 11
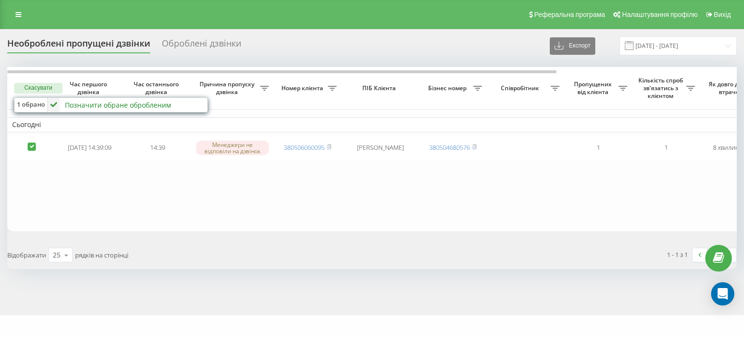
click at [72, 104] on div "Позначити обране обробленим" at bounding box center [118, 104] width 106 height 9
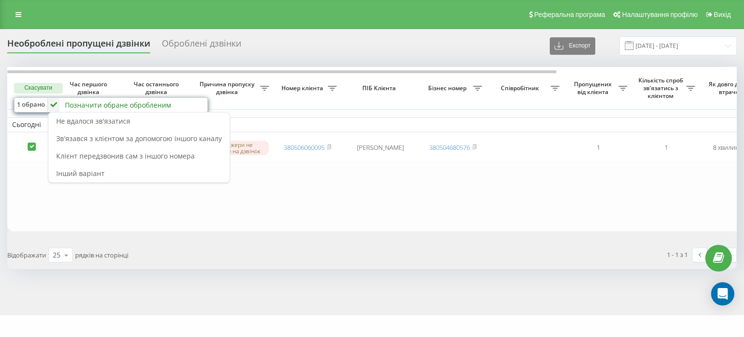
click at [109, 138] on span "Зв'язався з клієнтом за допомогою іншого каналу" at bounding box center [139, 138] width 166 height 9
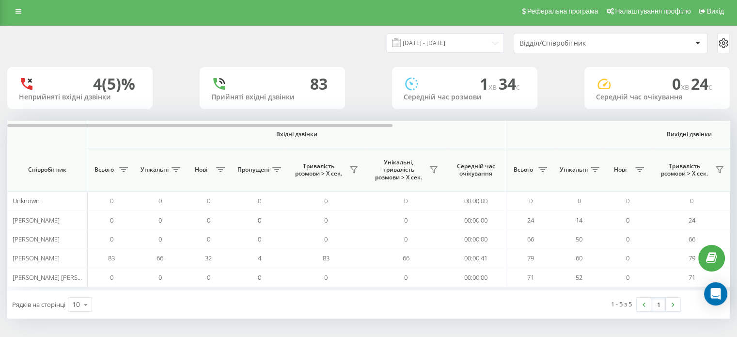
scroll to position [4, 0]
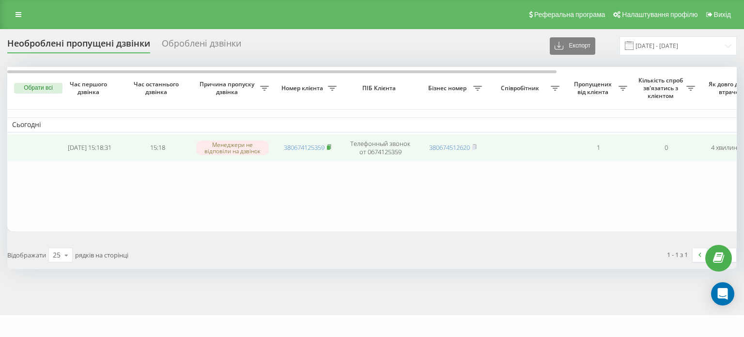
click at [329, 149] on span at bounding box center [329, 147] width 4 height 9
click at [329, 147] on rect at bounding box center [328, 147] width 3 height 4
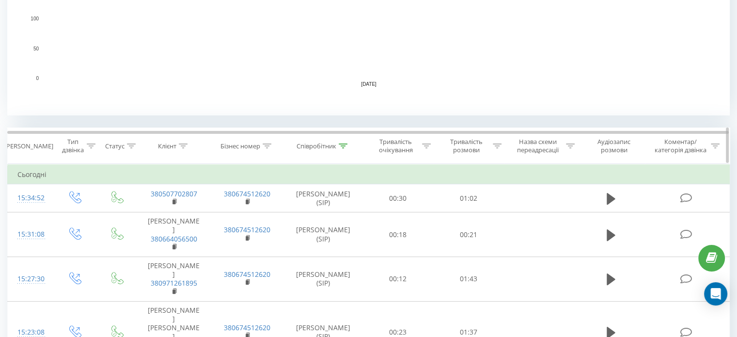
scroll to position [388, 0]
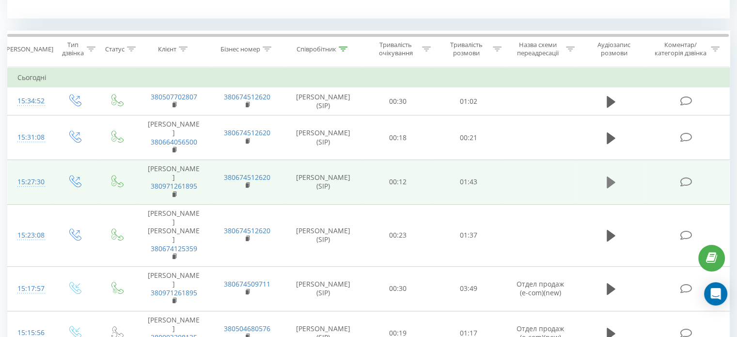
click at [609, 176] on button at bounding box center [611, 182] width 15 height 15
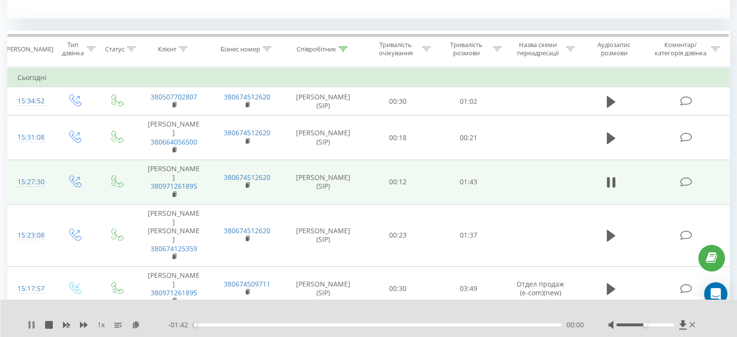
click at [29, 326] on icon at bounding box center [30, 325] width 2 height 8
click at [136, 326] on icon at bounding box center [136, 324] width 8 height 7
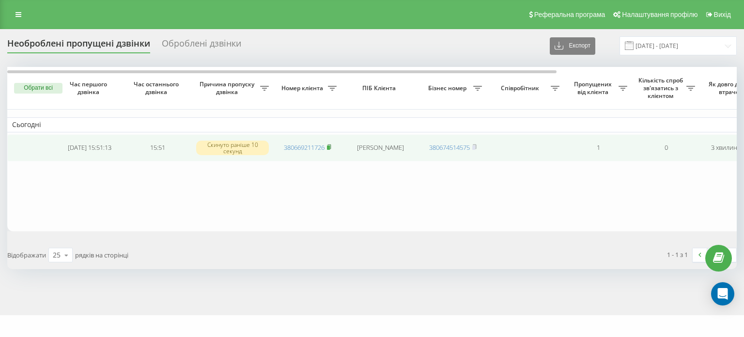
click at [329, 148] on rect at bounding box center [328, 147] width 3 height 4
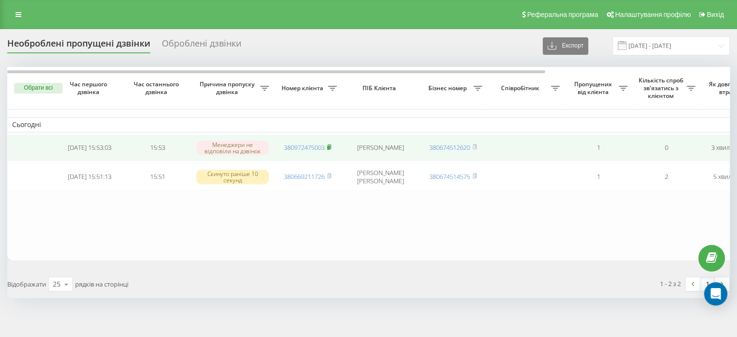
click at [330, 147] on rect at bounding box center [328, 147] width 3 height 4
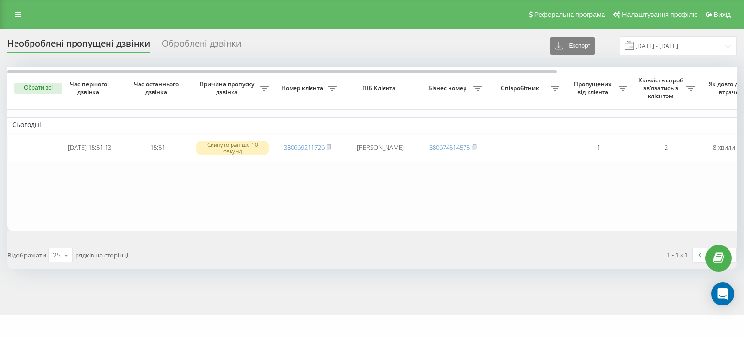
click at [31, 85] on button "Обрати всі" at bounding box center [38, 88] width 48 height 11
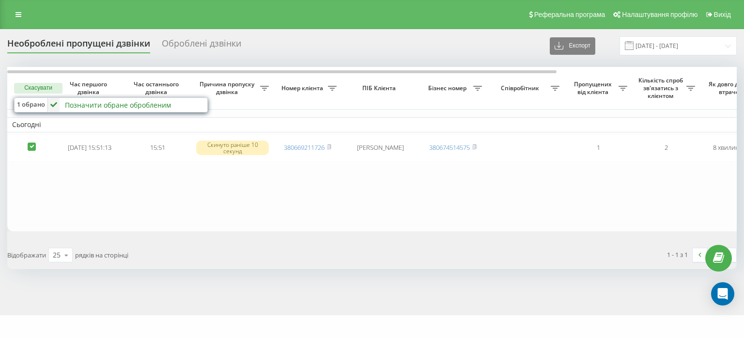
click at [68, 103] on div "Позначити обране обробленим" at bounding box center [118, 104] width 106 height 9
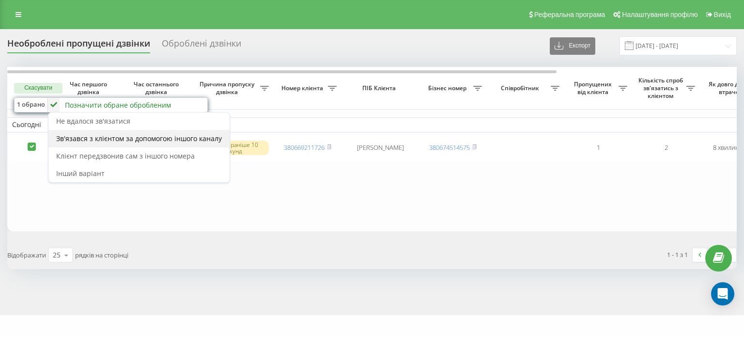
click at [116, 134] on span "Зв'язався з клієнтом за допомогою іншого каналу" at bounding box center [139, 138] width 166 height 9
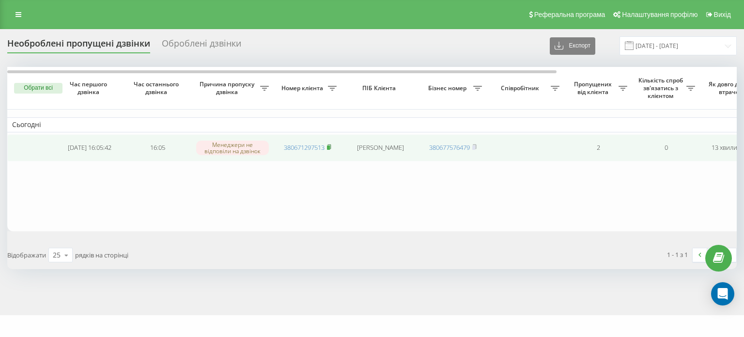
click at [328, 149] on rect at bounding box center [328, 147] width 3 height 4
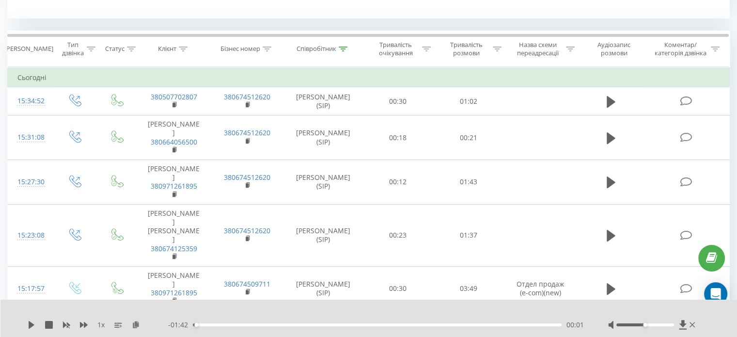
scroll to position [388, 0]
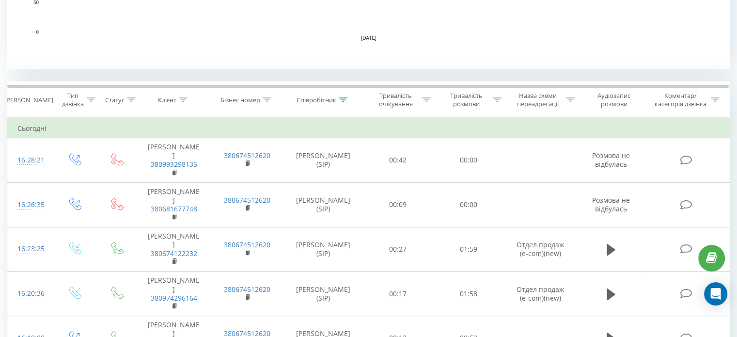
scroll to position [339, 0]
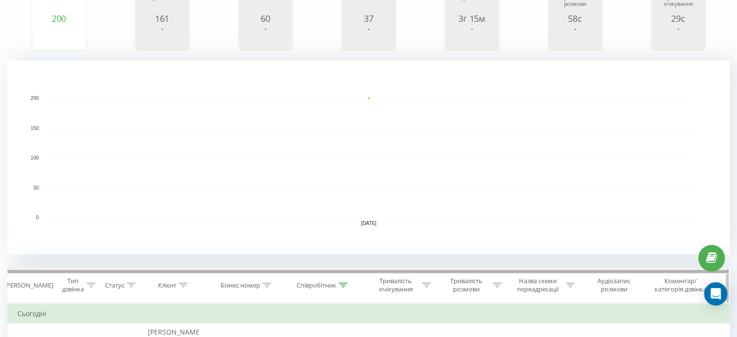
scroll to position [242, 0]
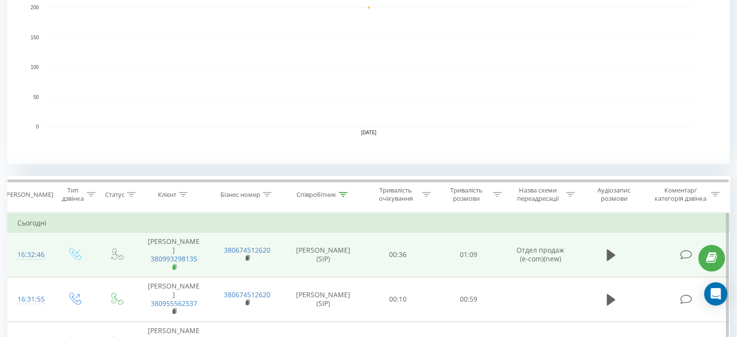
click at [173, 265] on rect at bounding box center [173, 267] width 3 height 4
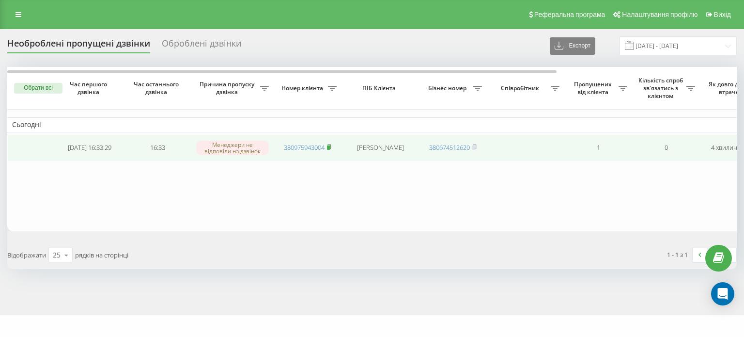
click at [330, 146] on rect at bounding box center [328, 147] width 3 height 4
